Goal: Task Accomplishment & Management: Manage account settings

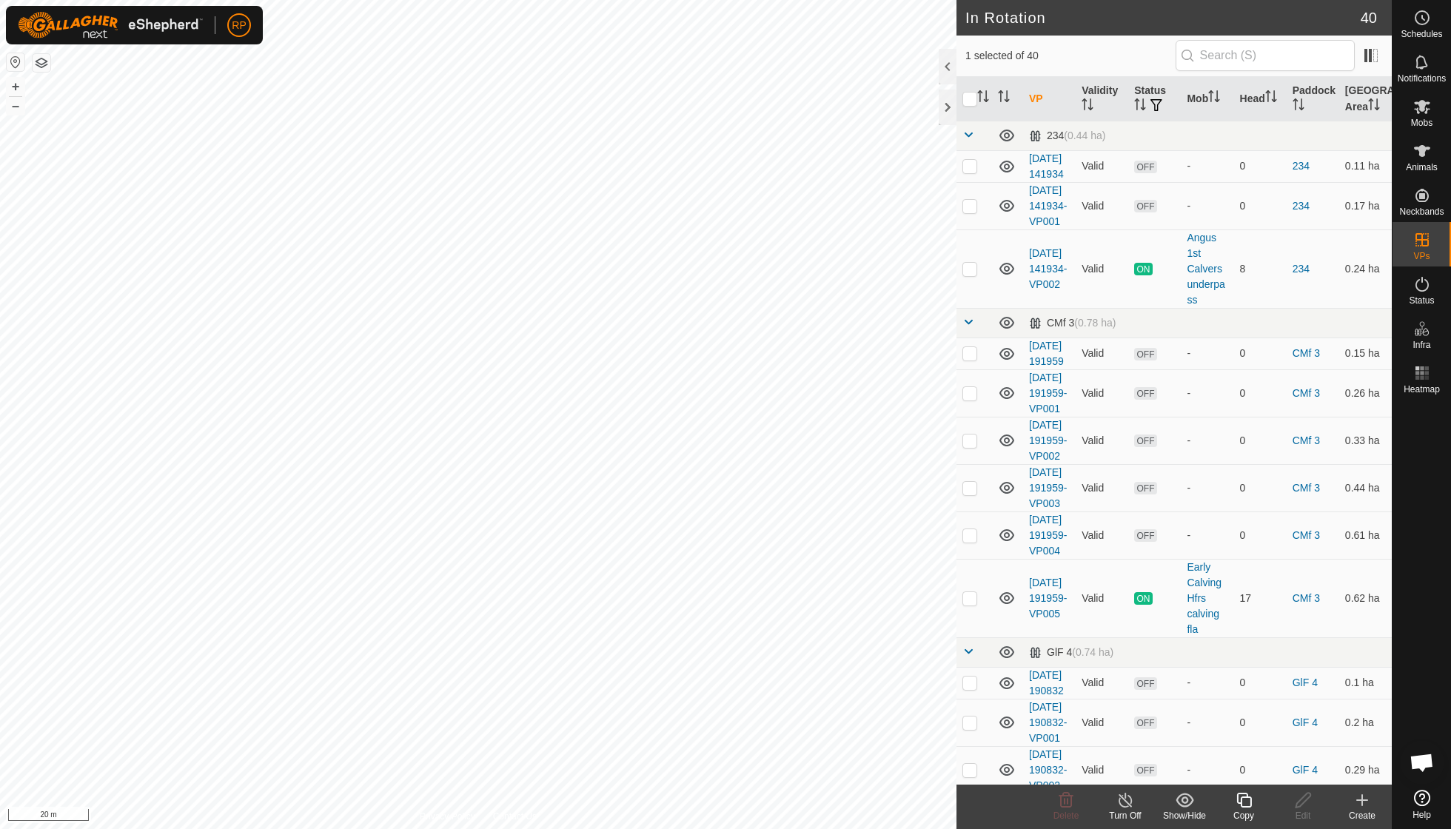
click at [1239, 806] on icon at bounding box center [1244, 800] width 19 height 18
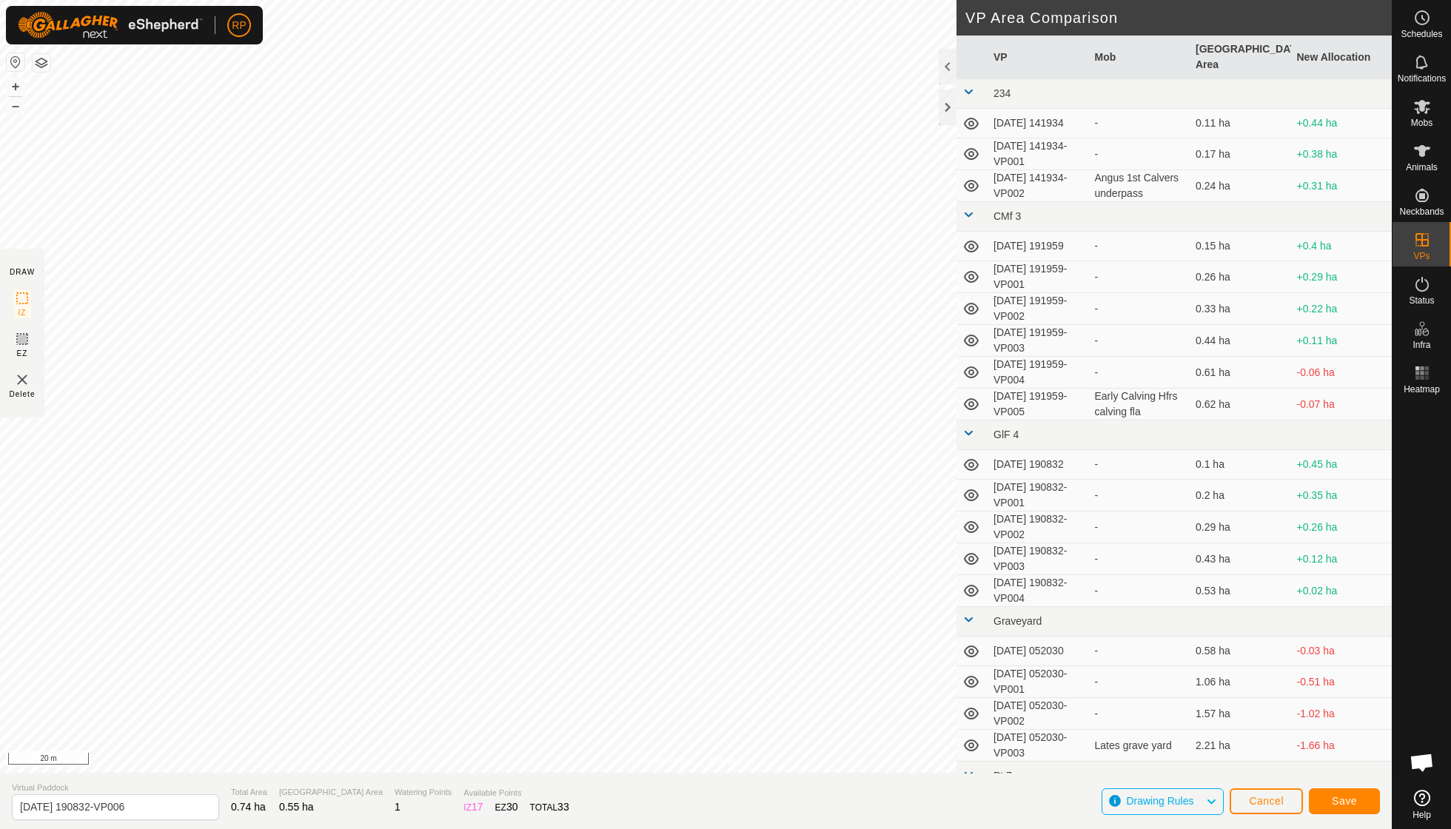
click at [1343, 800] on span "Save" at bounding box center [1344, 801] width 25 height 12
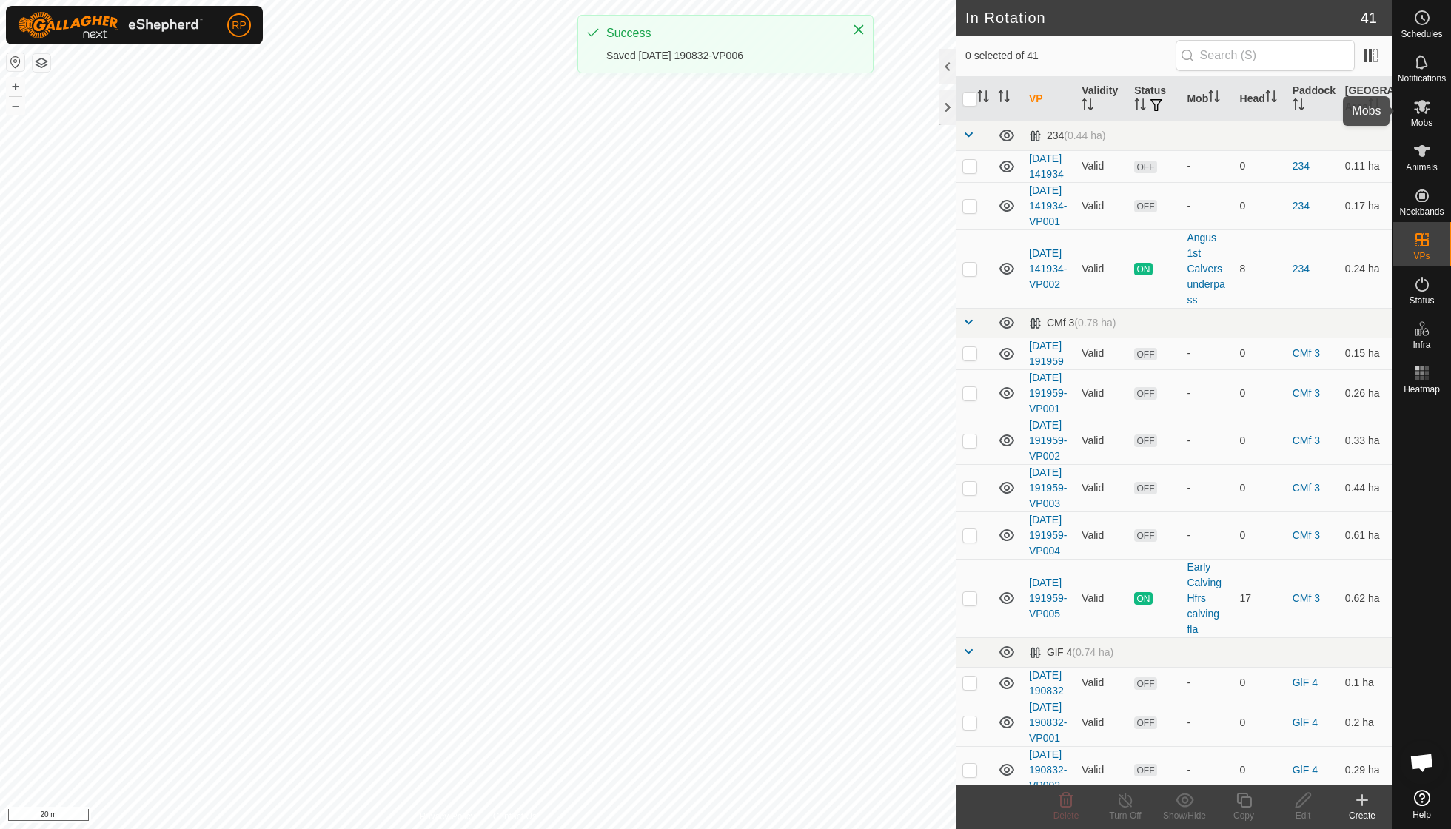
click at [1416, 114] on icon at bounding box center [1422, 107] width 18 height 18
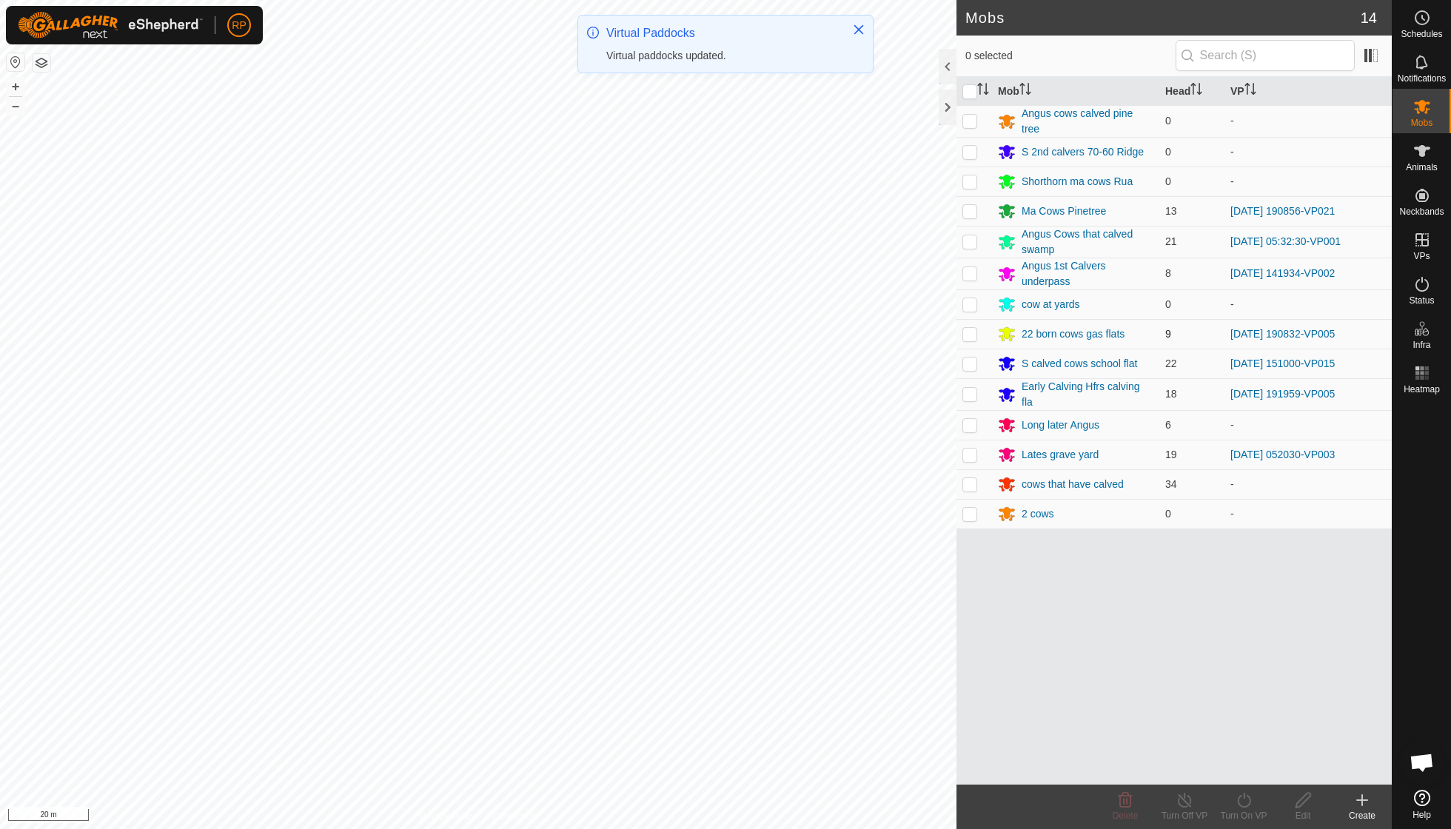
click at [971, 329] on p-checkbox at bounding box center [969, 334] width 15 height 12
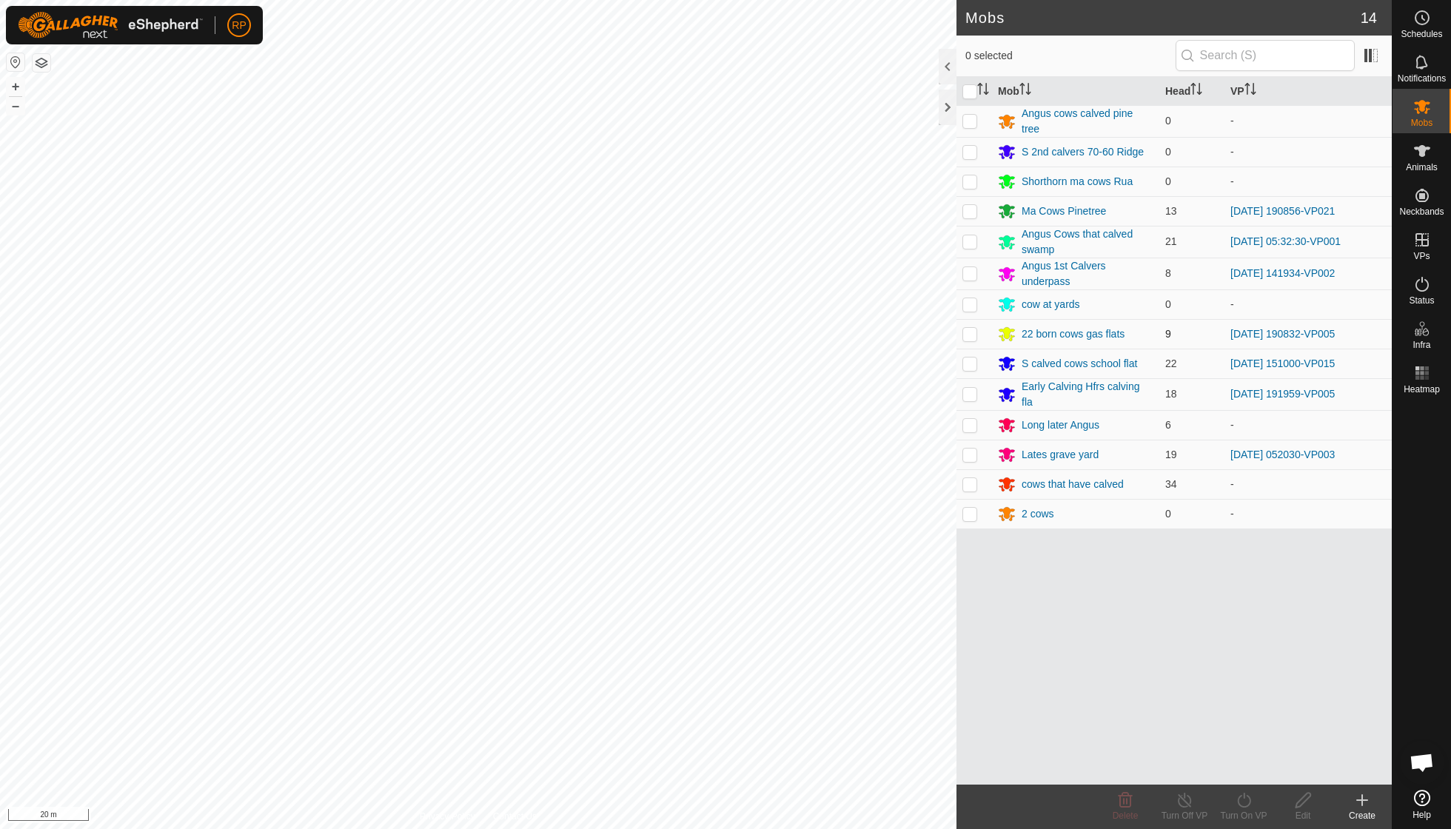
checkbox input "true"
click at [1235, 794] on icon at bounding box center [1244, 800] width 19 height 18
click at [1236, 763] on link "Now" at bounding box center [1288, 767] width 147 height 30
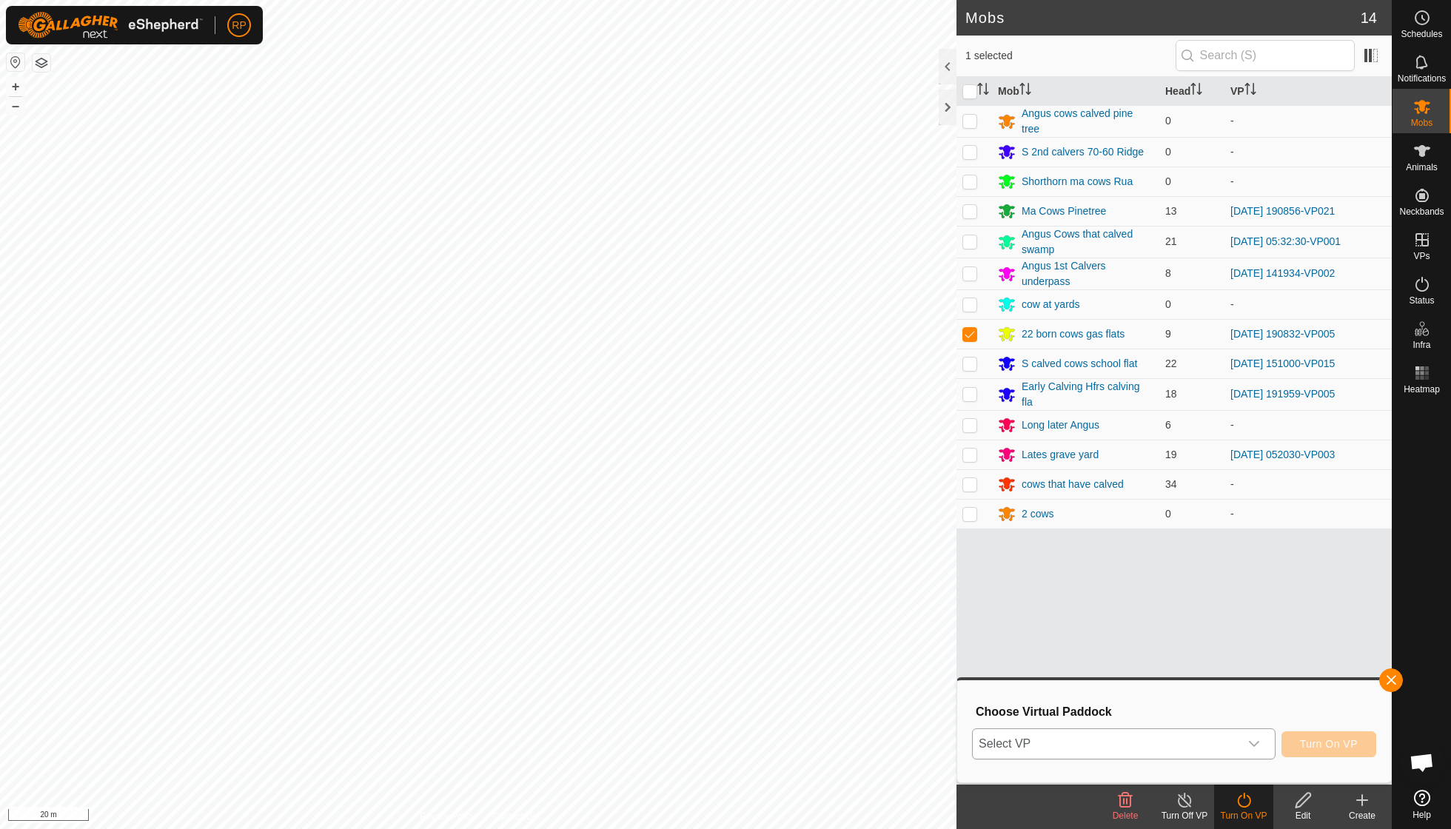
click at [1256, 743] on icon "dropdown trigger" at bounding box center [1254, 744] width 12 height 12
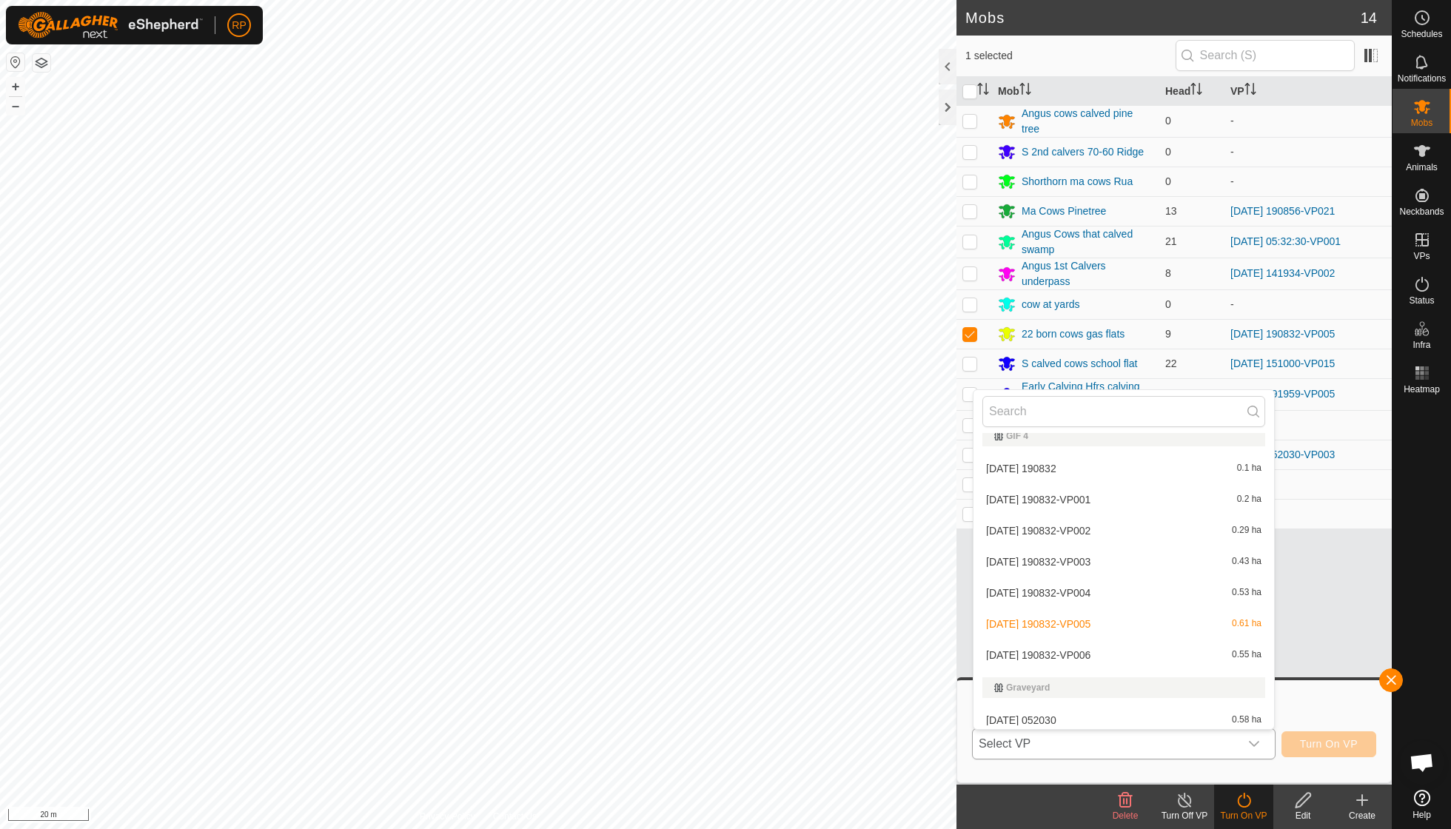
scroll to position [385, 0]
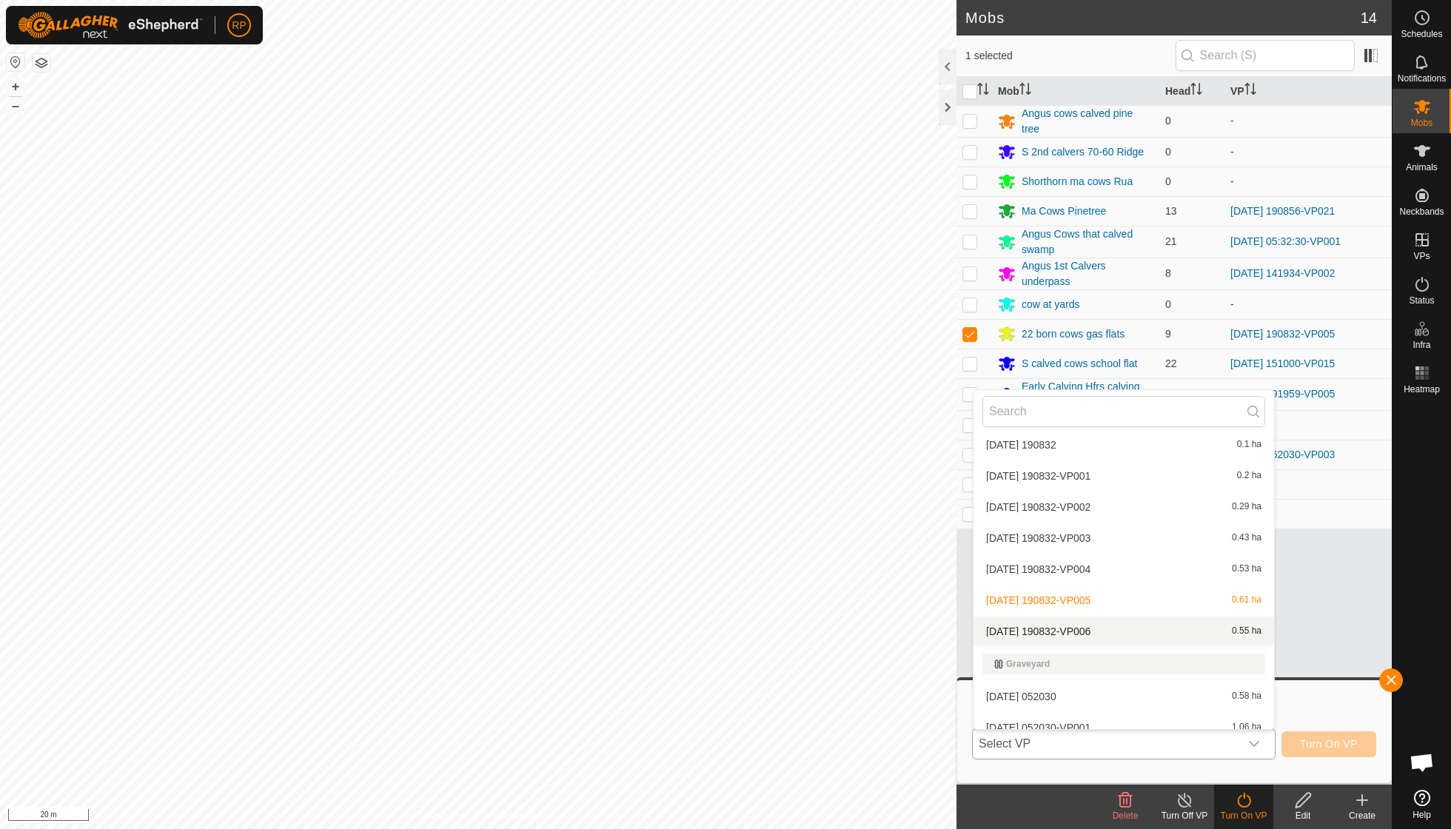
click at [1111, 620] on li "[DATE] 190832-VP006 0.55 ha" at bounding box center [1124, 632] width 301 height 30
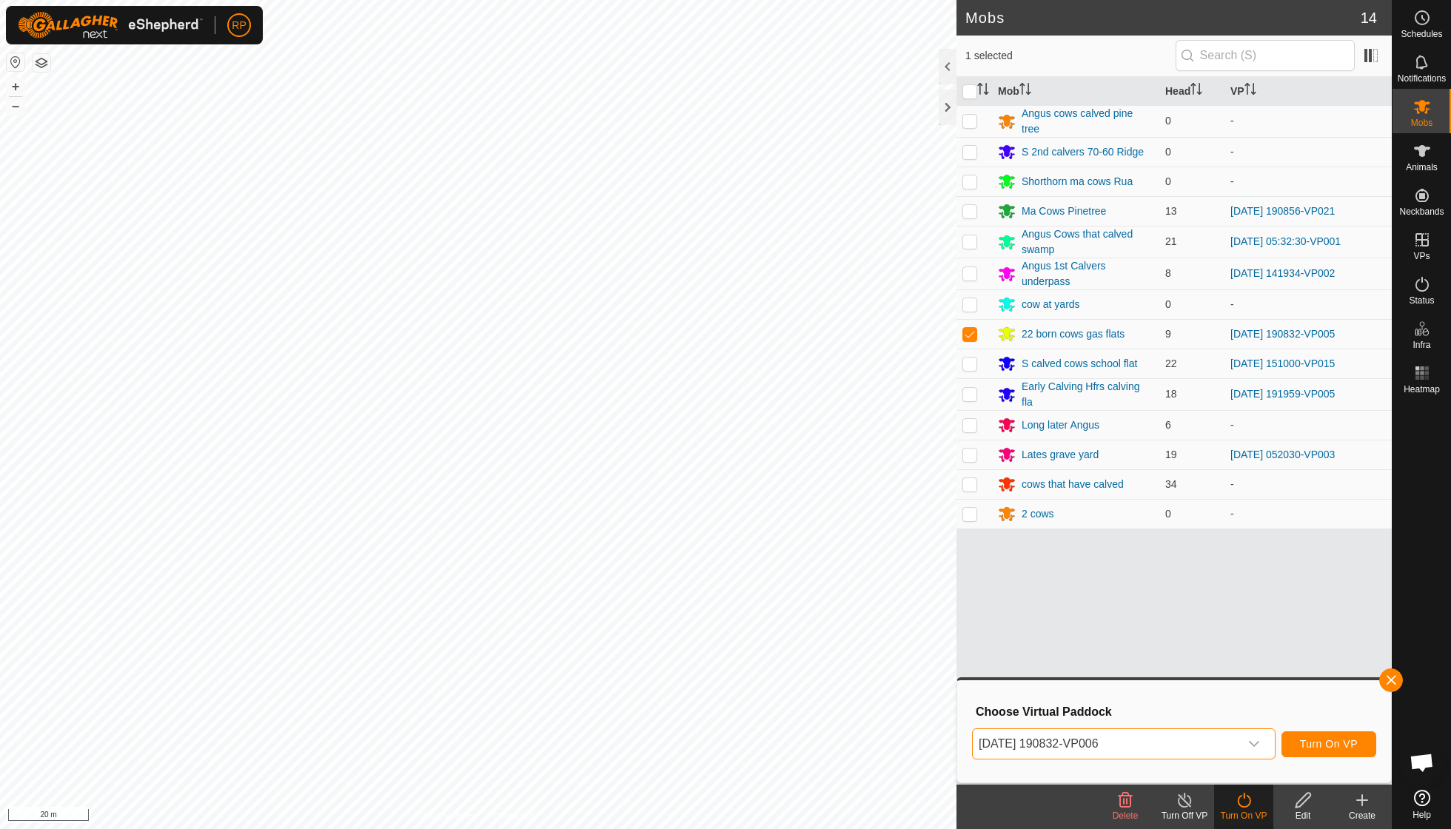
click at [1307, 739] on span "Turn On VP" at bounding box center [1329, 744] width 58 height 12
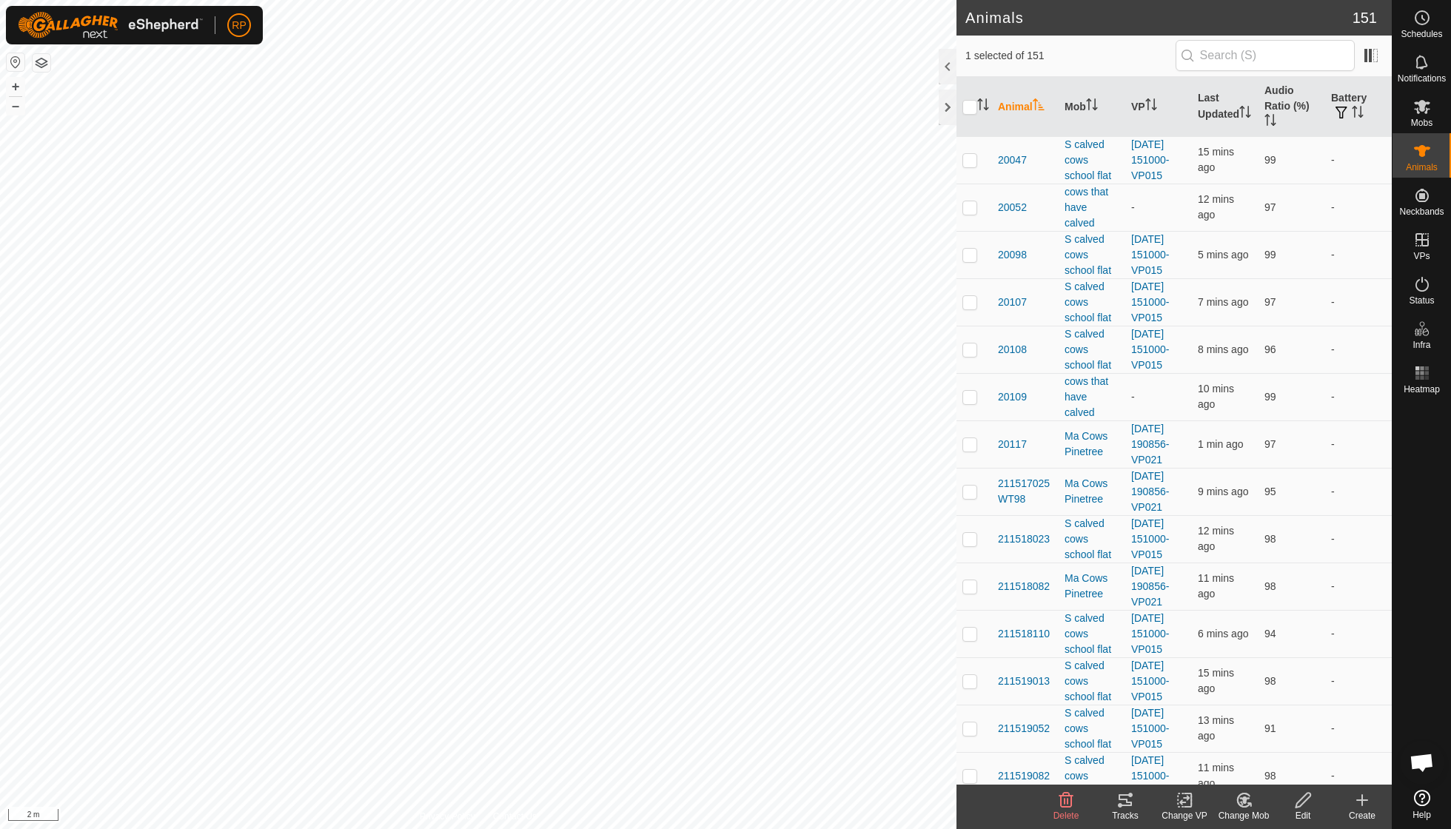
click at [1242, 801] on icon at bounding box center [1241, 803] width 4 height 4
click at [1263, 738] on link "Choose Mob..." at bounding box center [1288, 736] width 147 height 30
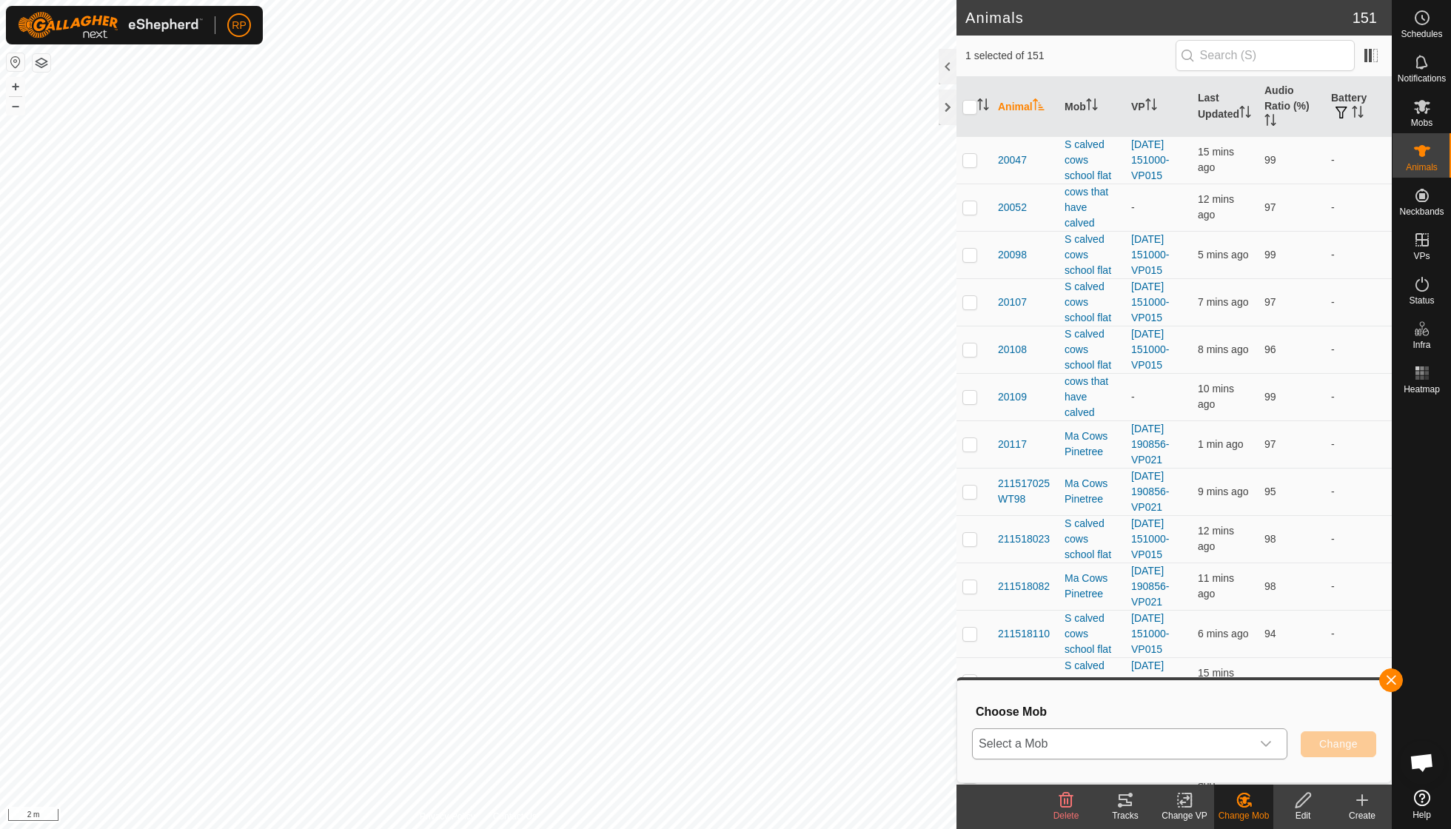
click at [1267, 744] on icon "dropdown trigger" at bounding box center [1266, 744] width 10 height 6
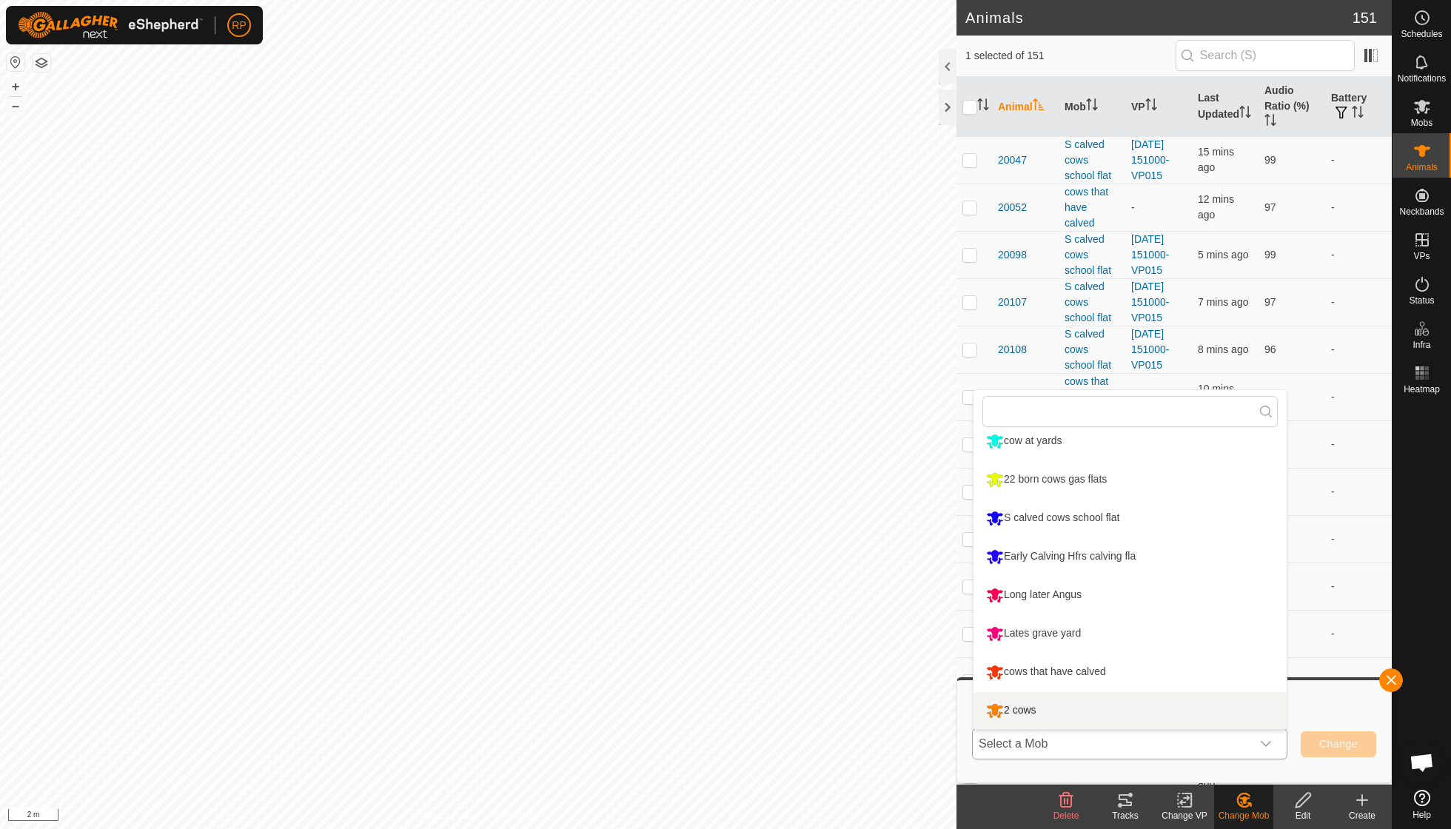
scroll to position [241, 0]
click at [1096, 676] on li "cows that have calved" at bounding box center [1130, 672] width 313 height 37
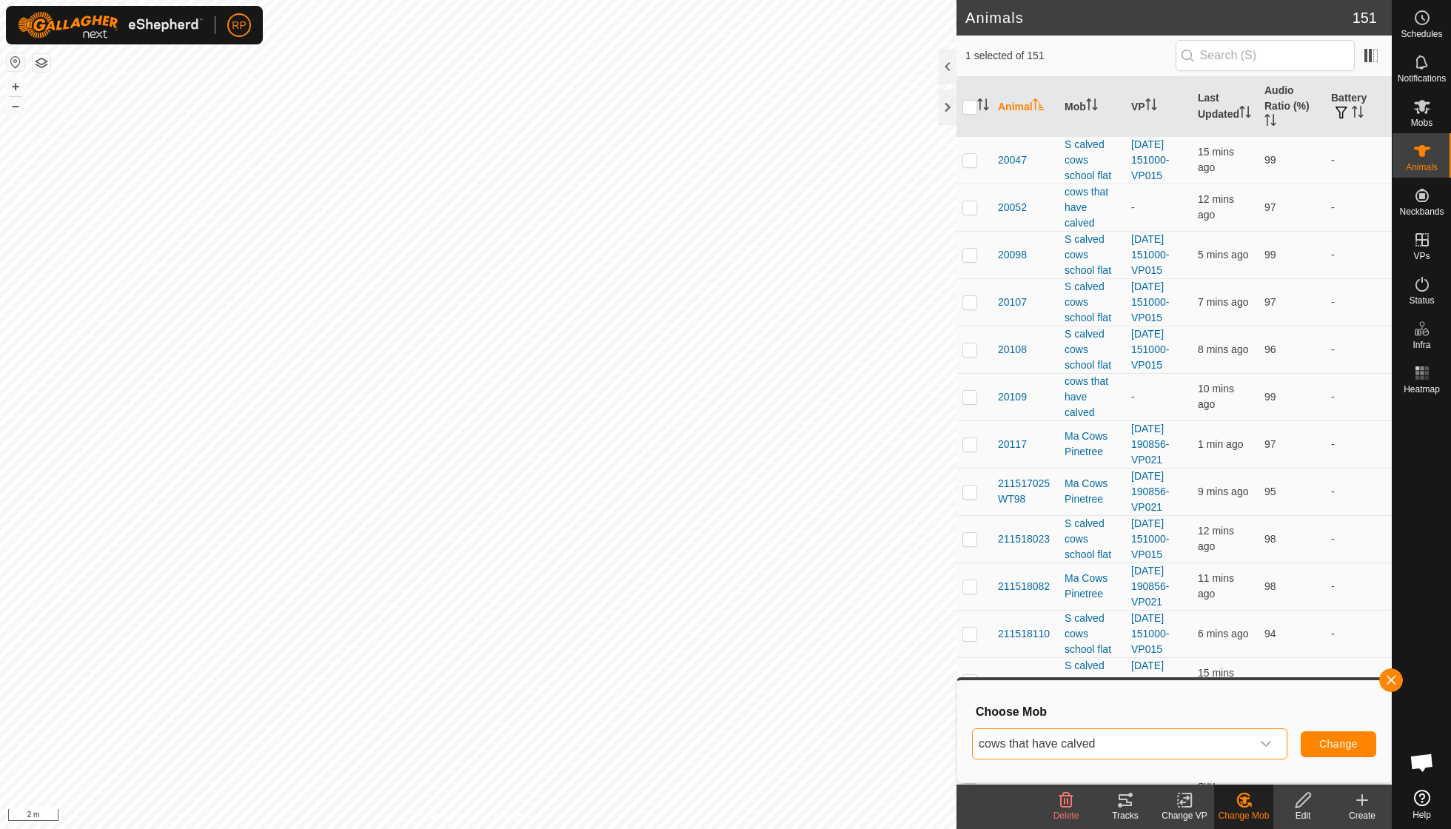
click at [1342, 749] on span "Change" at bounding box center [1338, 744] width 38 height 12
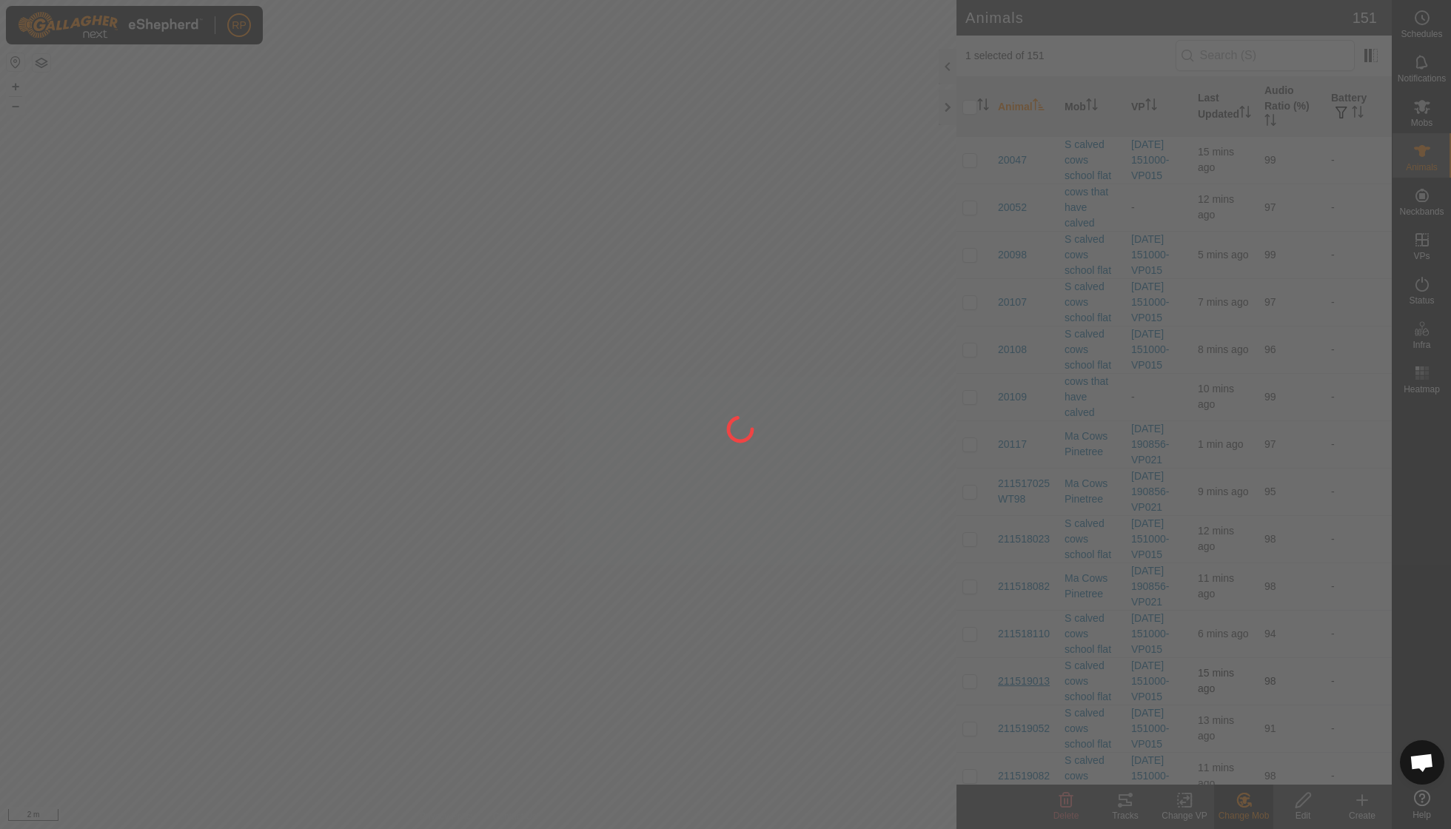
checkbox input "false"
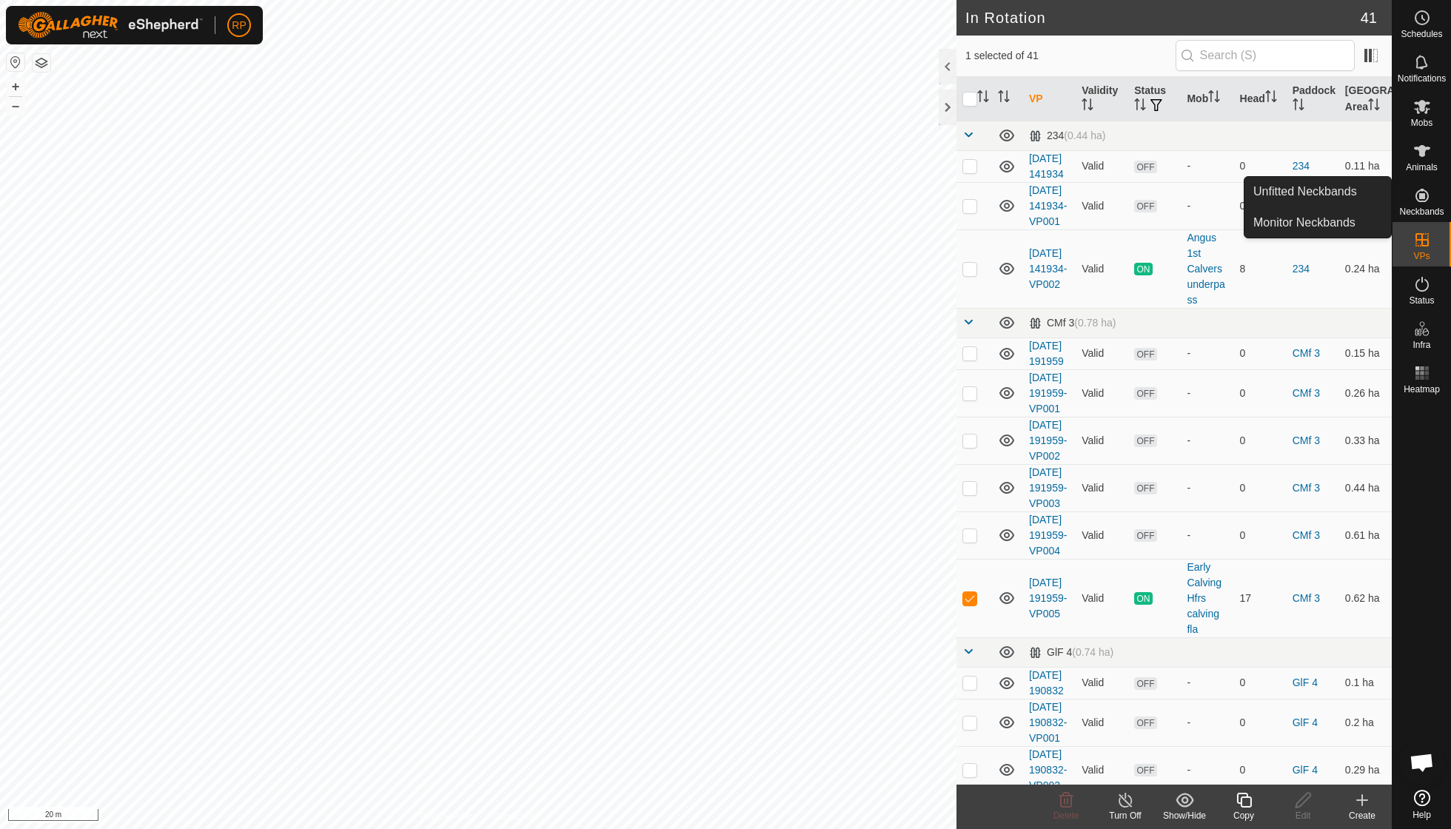
click at [680, 315] on div "In Rotation 41 1 selected of 41 VP Validity Status Mob Head Paddock Grazing Are…" at bounding box center [696, 414] width 1392 height 829
click at [1247, 803] on icon at bounding box center [1244, 800] width 19 height 18
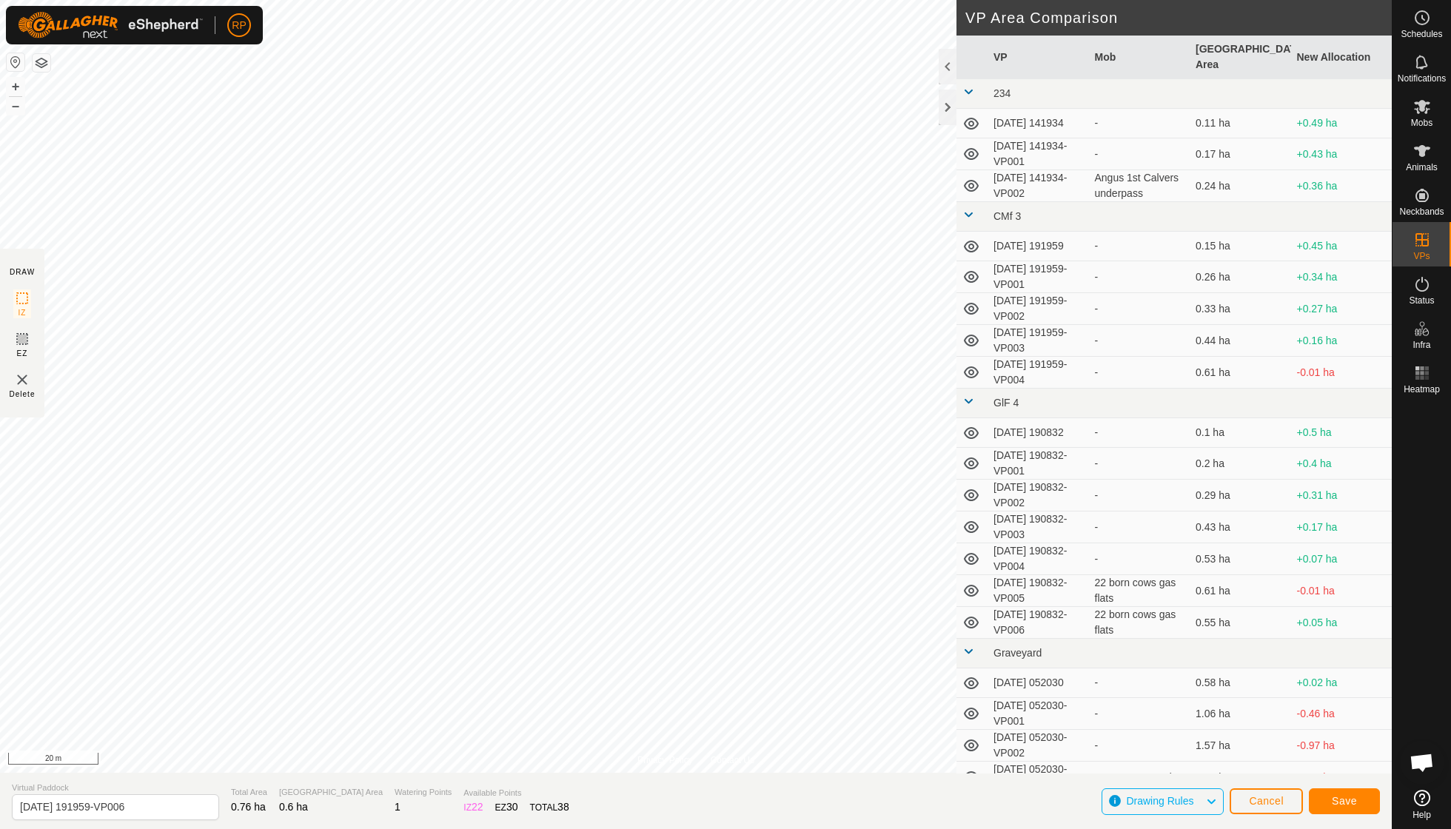
click at [1343, 806] on span "Save" at bounding box center [1344, 801] width 25 height 12
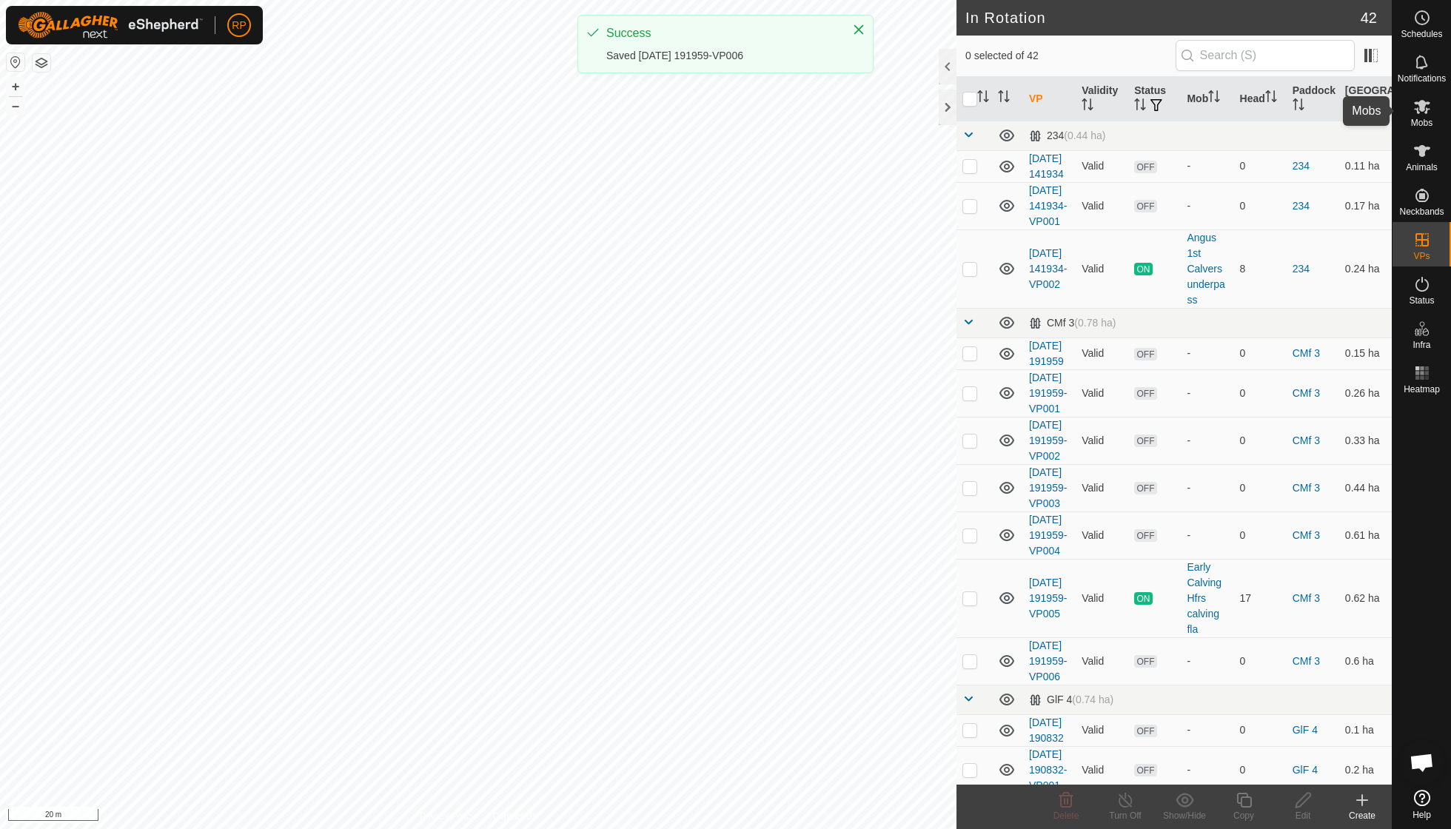
click at [1421, 119] on span "Mobs" at bounding box center [1421, 122] width 21 height 9
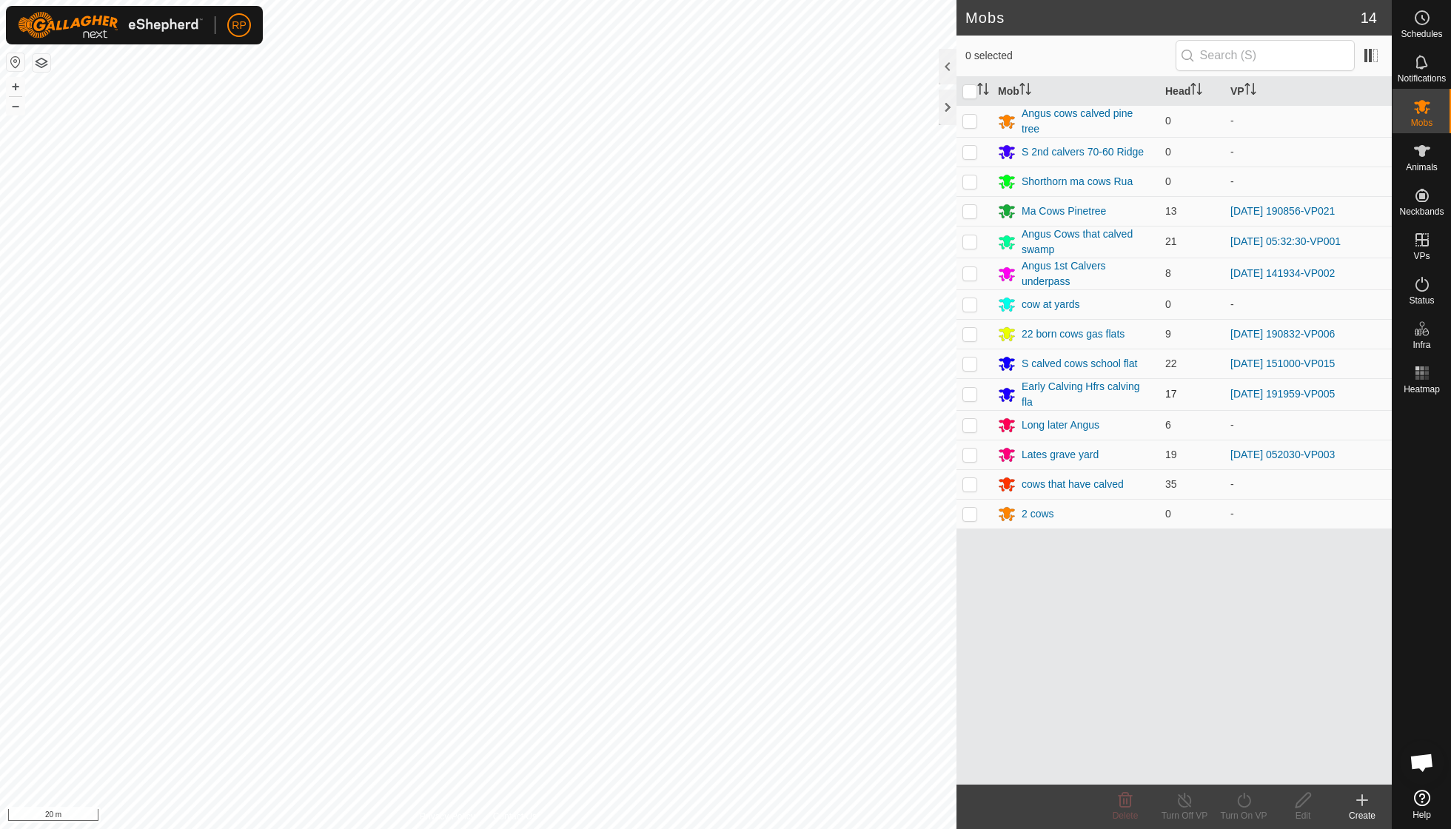
click at [969, 389] on p-checkbox at bounding box center [969, 394] width 15 height 12
checkbox input "true"
click at [1242, 807] on icon at bounding box center [1244, 800] width 19 height 18
click at [1242, 764] on link "Now" at bounding box center [1288, 767] width 147 height 30
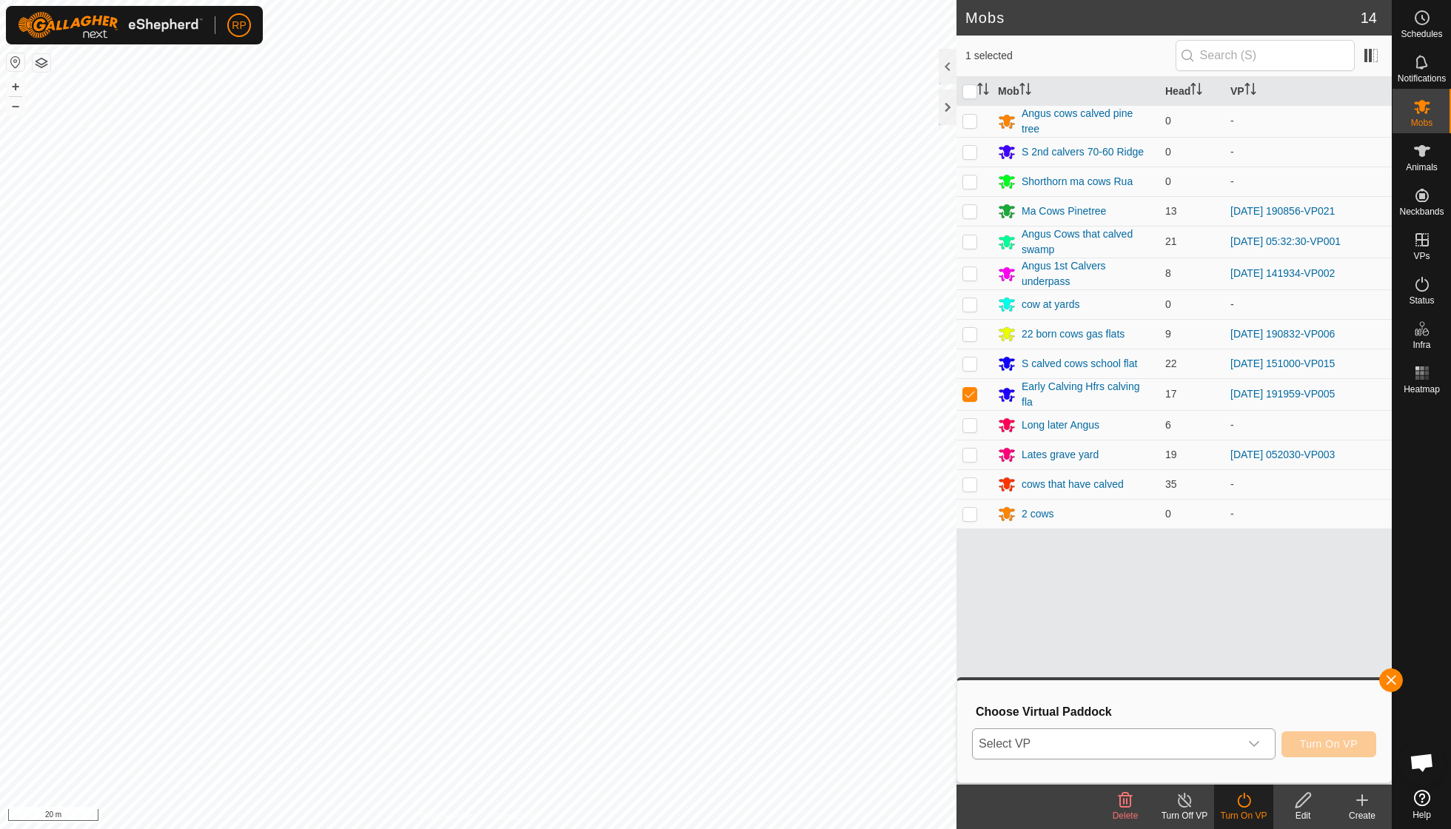
click at [1256, 739] on icon "dropdown trigger" at bounding box center [1254, 744] width 12 height 12
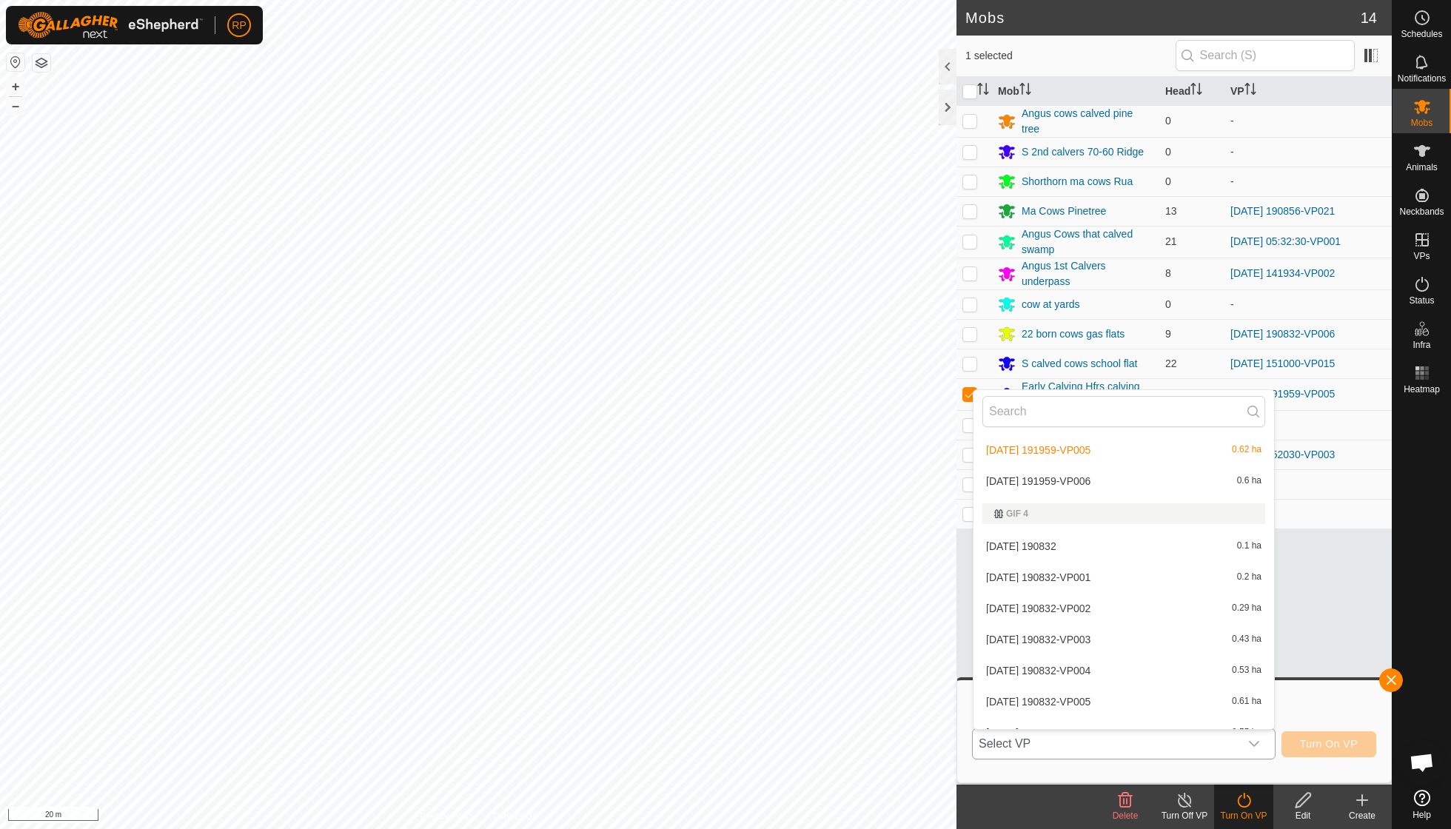
scroll to position [306, 0]
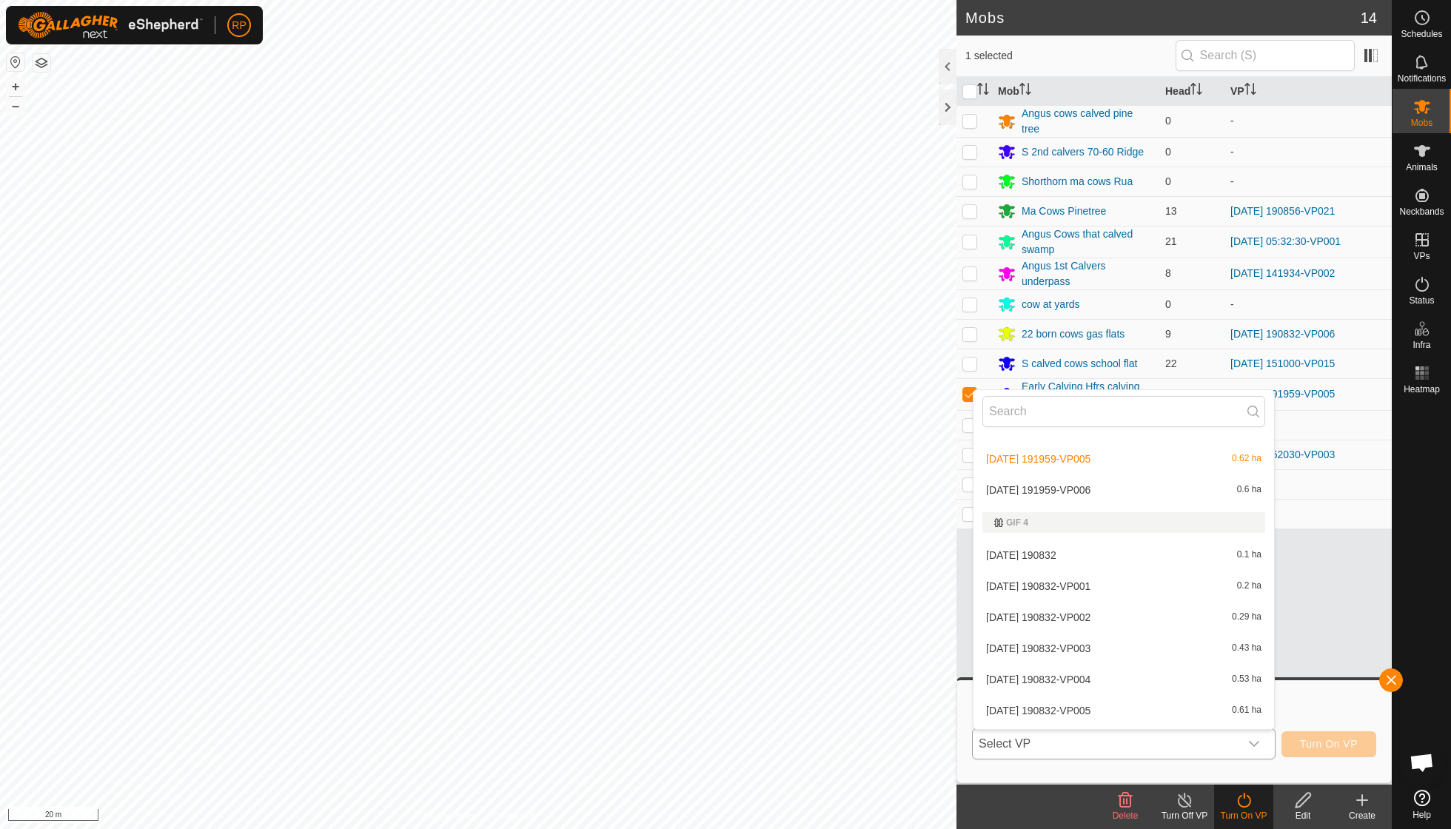
click at [1091, 478] on li "[DATE] 191959-VP006 0.6 ha" at bounding box center [1124, 490] width 301 height 30
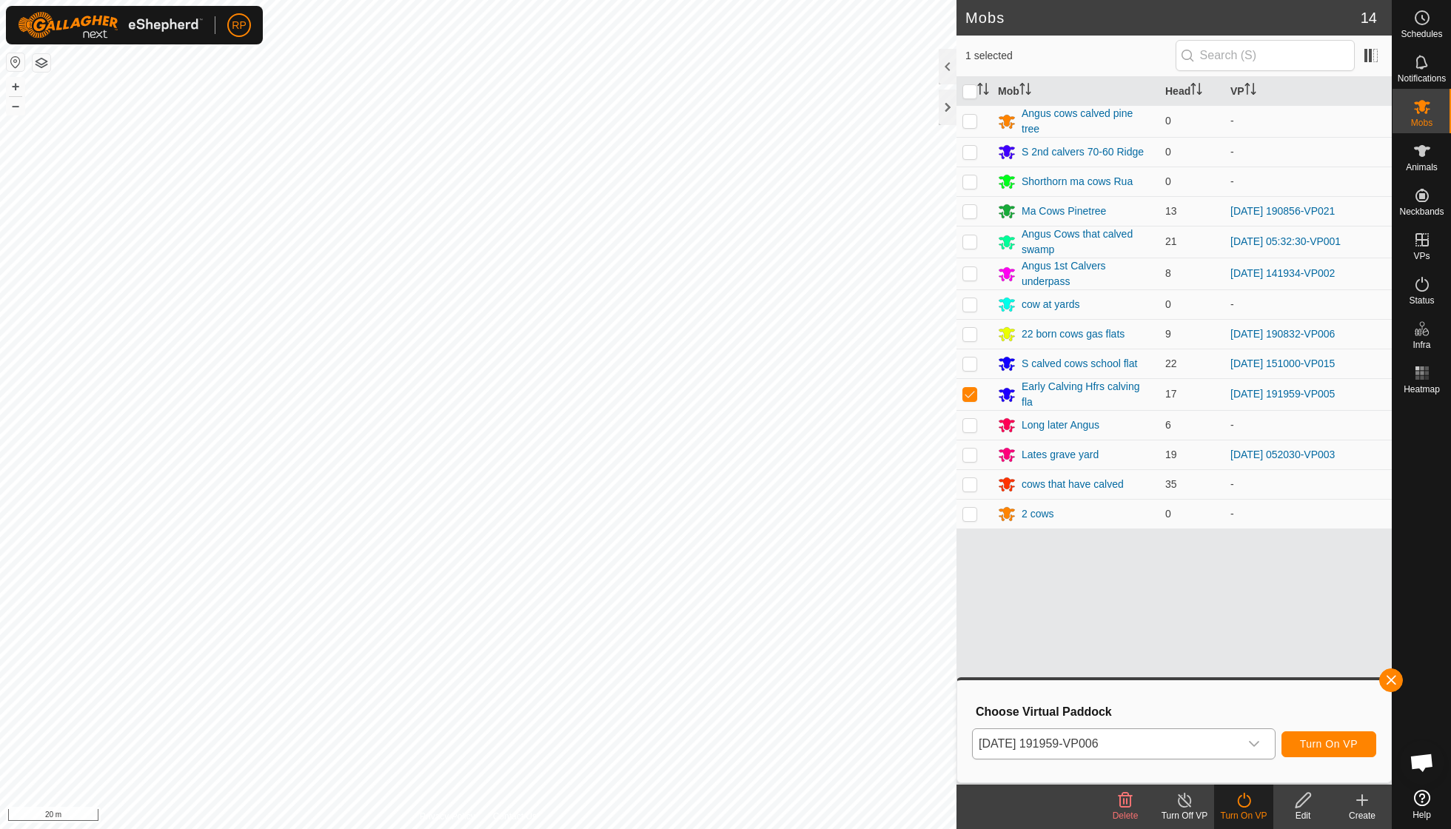
click at [1316, 745] on span "Turn On VP" at bounding box center [1329, 744] width 58 height 12
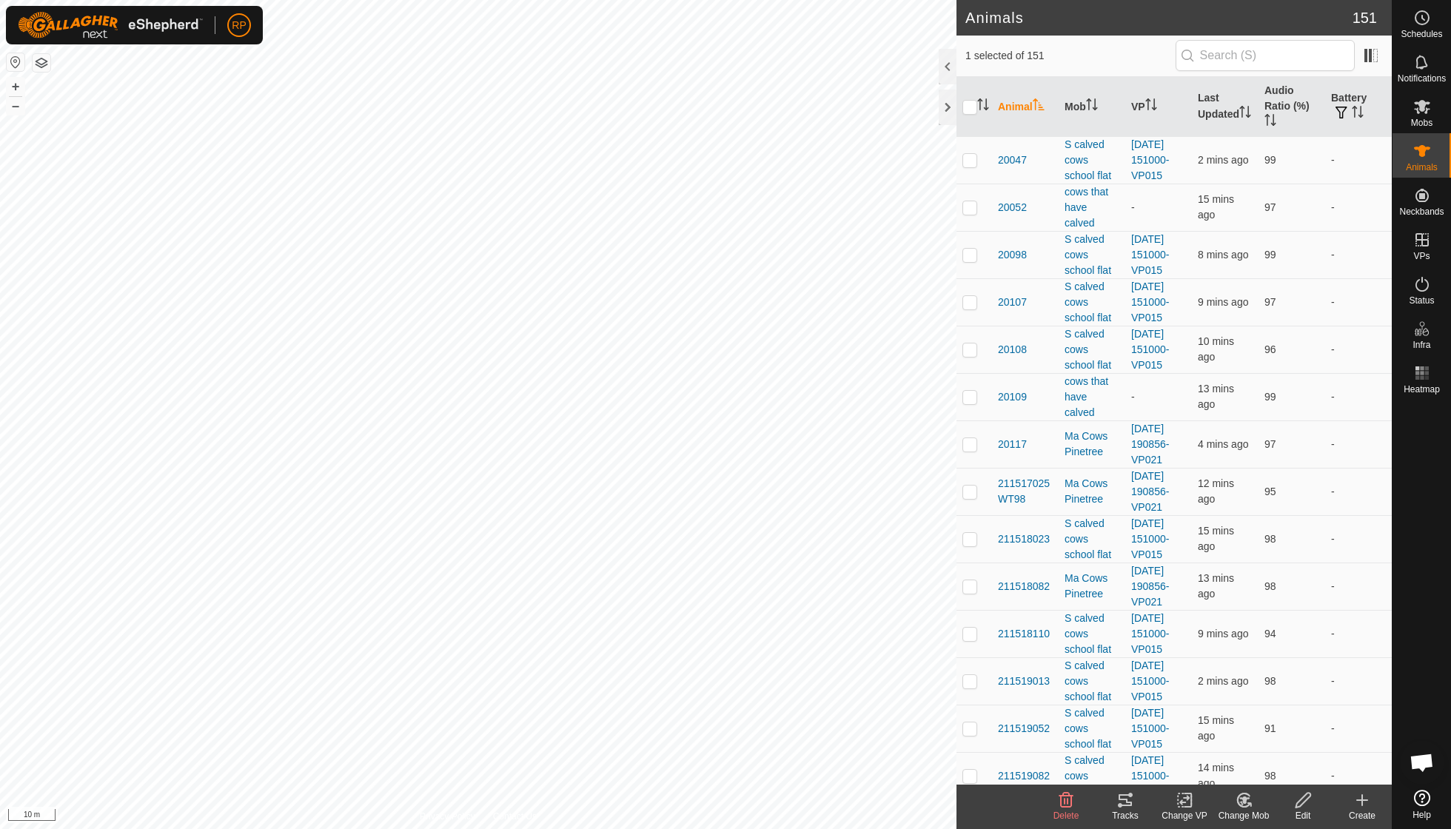
click at [1244, 798] on icon at bounding box center [1244, 800] width 10 height 7
click at [1253, 740] on link "Choose Mob..." at bounding box center [1288, 736] width 147 height 30
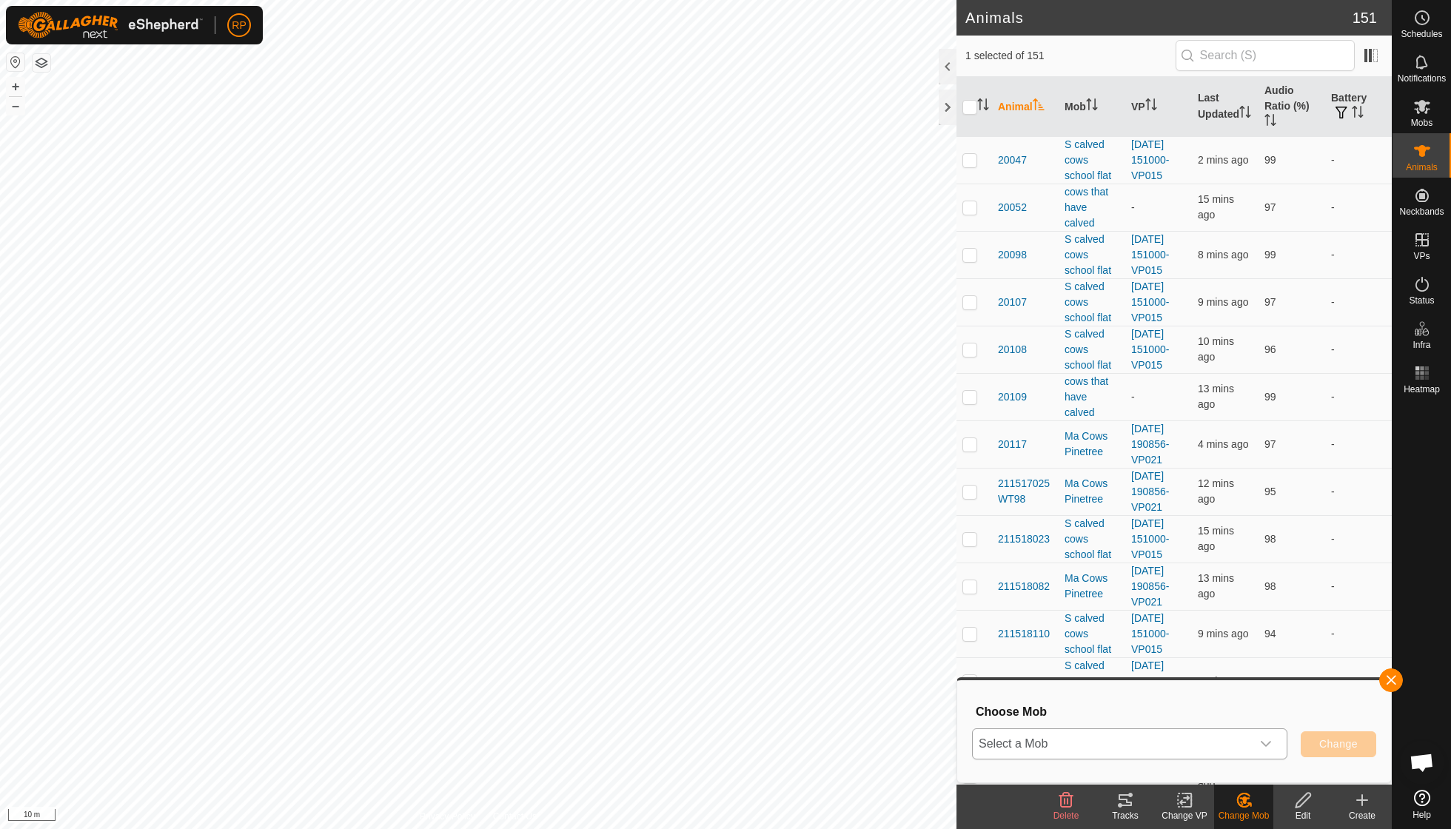
click at [1271, 741] on icon "dropdown trigger" at bounding box center [1266, 744] width 12 height 12
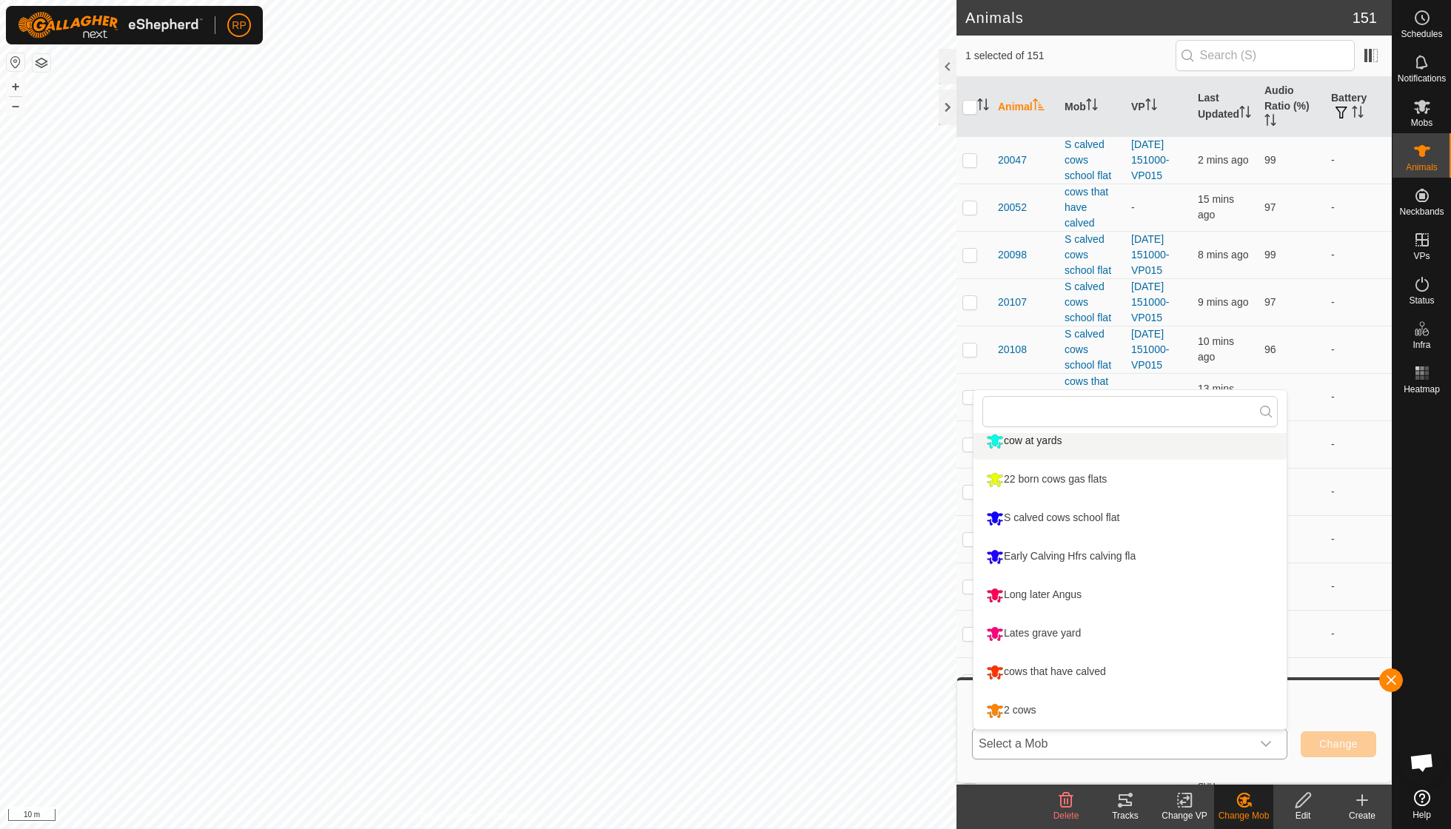
scroll to position [241, 0]
click at [1123, 672] on li "cows that have calved" at bounding box center [1130, 672] width 313 height 37
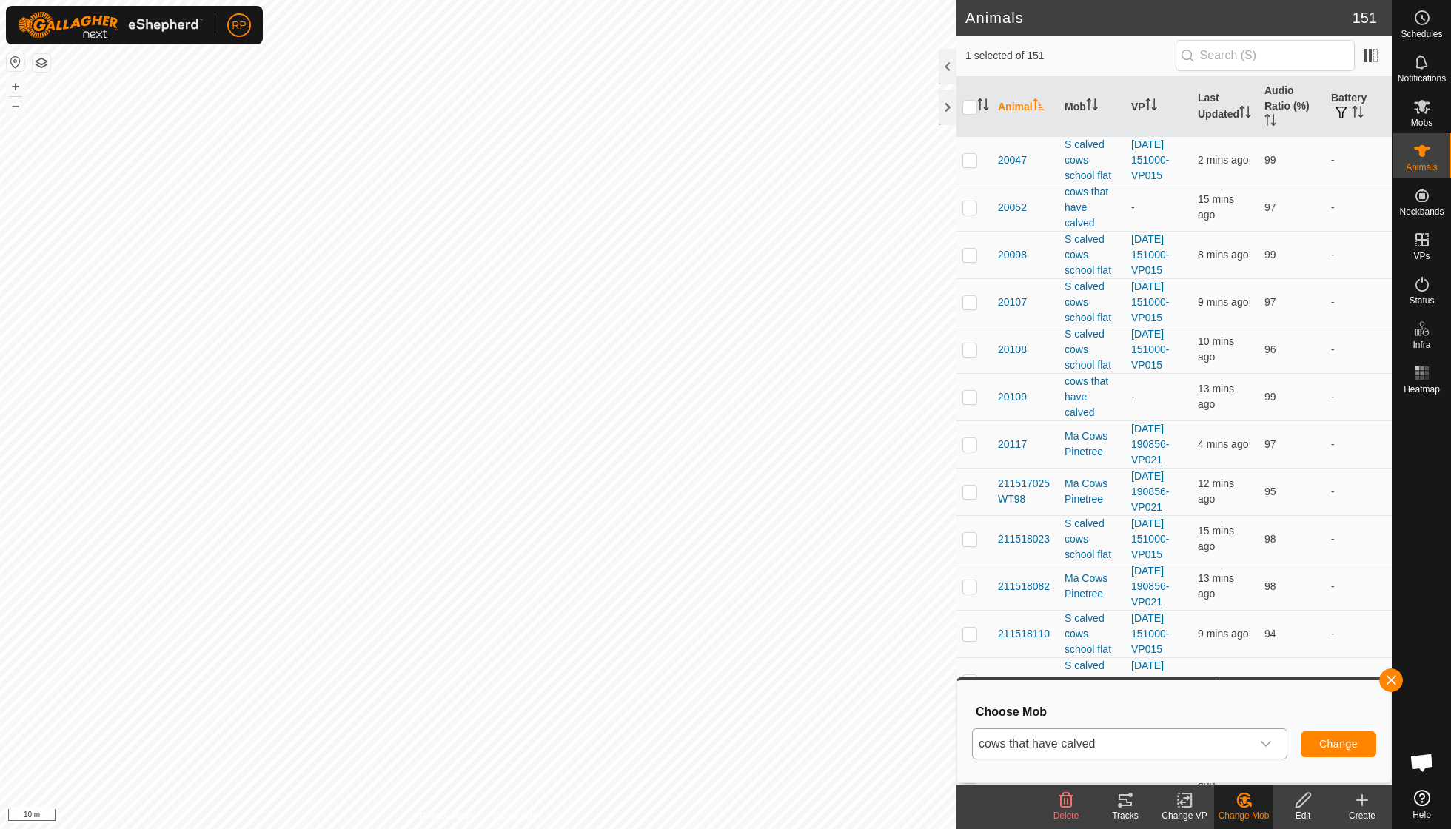
click at [1333, 750] on span "Change" at bounding box center [1338, 744] width 38 height 12
checkbox input "false"
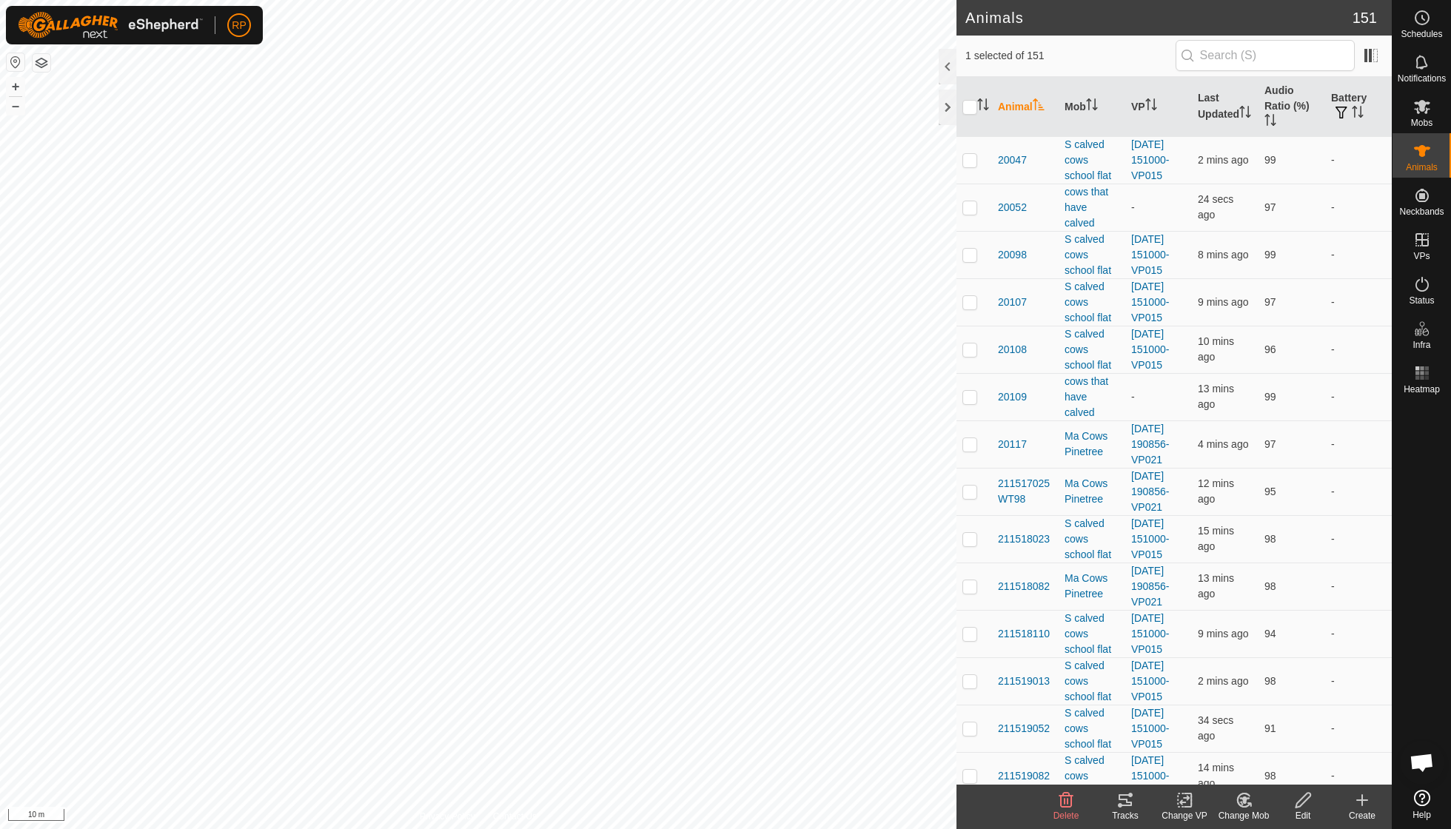
checkbox input "true"
click at [1190, 806] on icon at bounding box center [1188, 800] width 7 height 13
click at [1182, 803] on icon at bounding box center [1184, 801] width 10 height 10
click at [1211, 737] on link "Choose VP..." at bounding box center [1229, 736] width 147 height 30
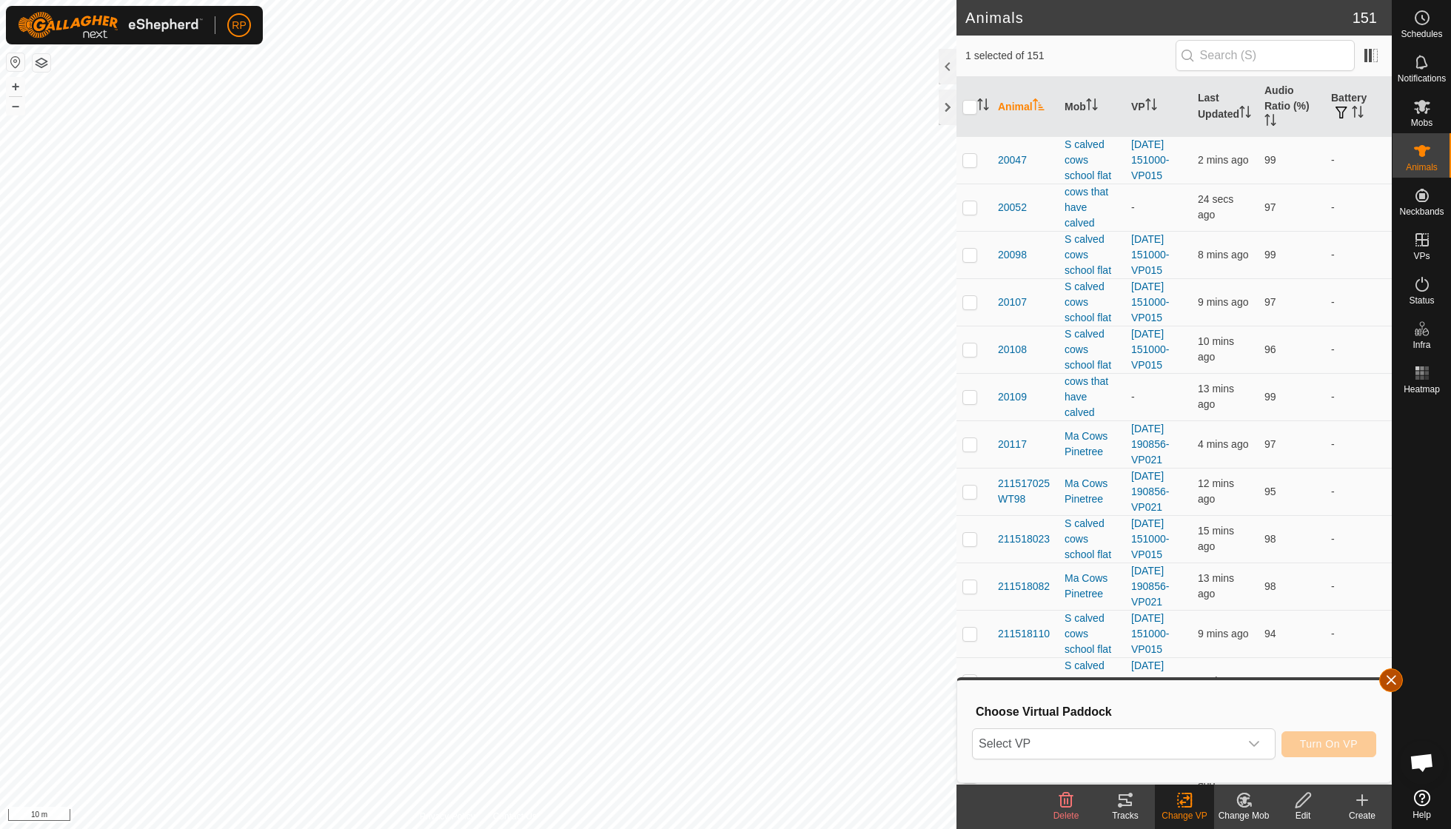
click at [1390, 677] on button "button" at bounding box center [1391, 681] width 24 height 24
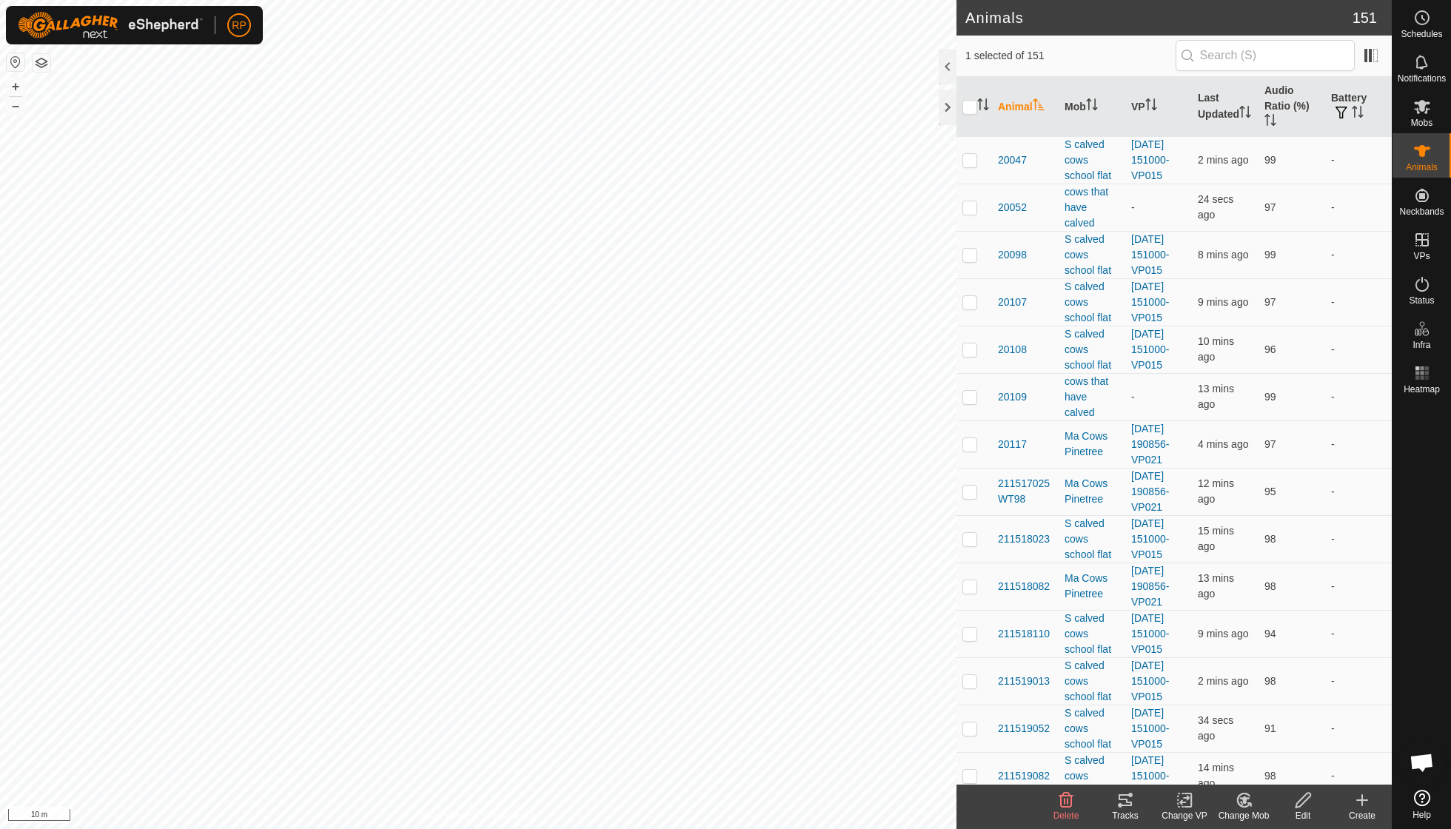
click at [1191, 801] on icon at bounding box center [1188, 800] width 7 height 13
click at [1208, 774] on link "Turn Off VP" at bounding box center [1229, 767] width 147 height 30
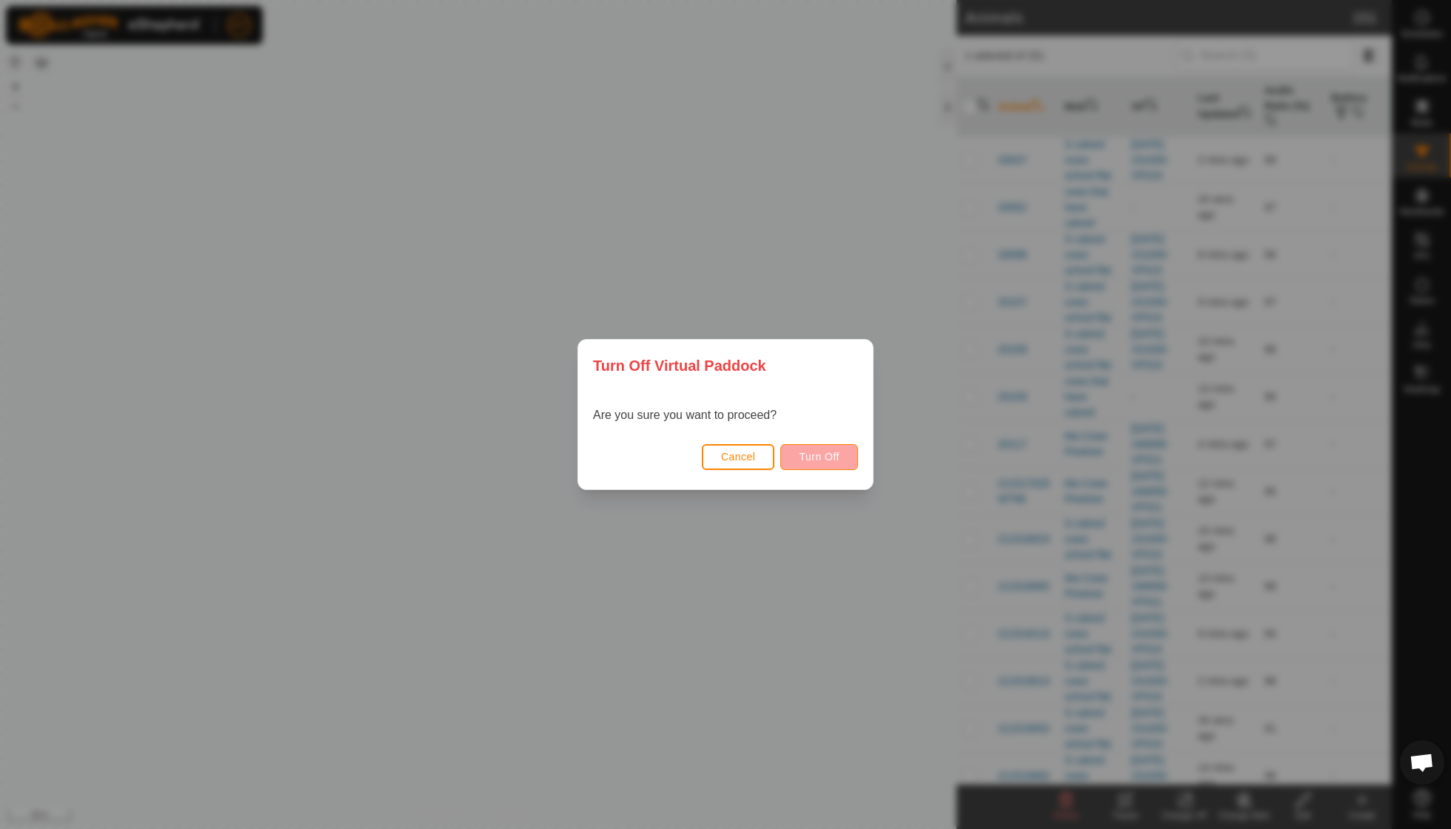
click at [826, 457] on span "Turn Off" at bounding box center [819, 457] width 41 height 12
